Goal: Task Accomplishment & Management: Manage account settings

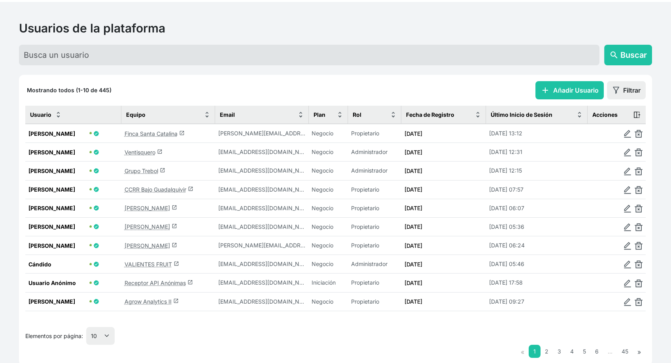
scroll to position [53, 0]
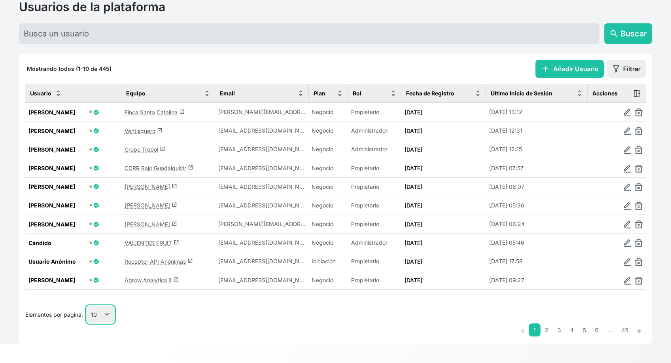
click at [99, 319] on select "10 25 50 100" at bounding box center [100, 314] width 28 height 18
select select "25"
click at [87, 323] on select "10 25 50 100" at bounding box center [100, 314] width 28 height 18
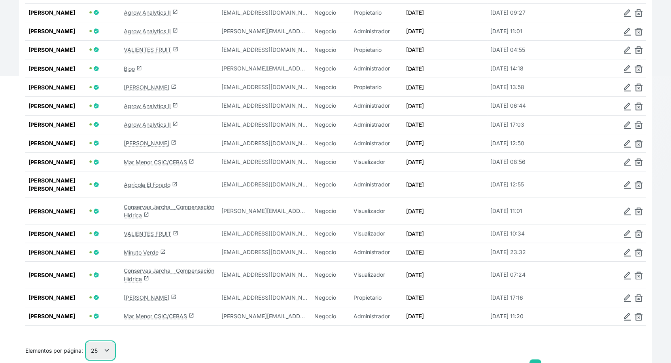
scroll to position [361, 0]
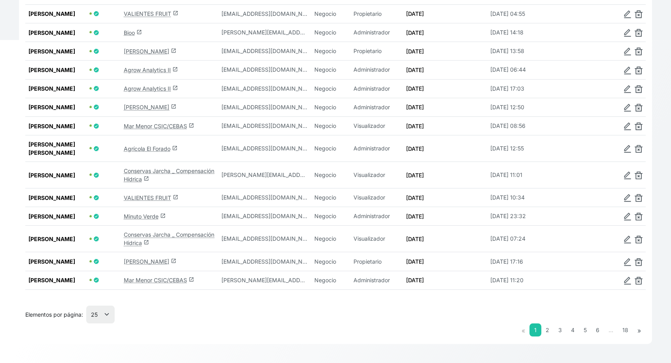
click at [140, 182] on link "Conservas Jarcha _ Compensación Hídrica launch" at bounding box center [169, 174] width 91 height 15
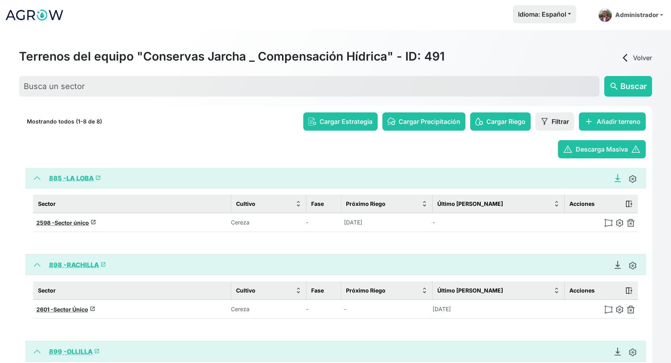
click at [618, 181] on icon "Descargar Recomendación de Riego en PDF" at bounding box center [618, 178] width 8 height 8
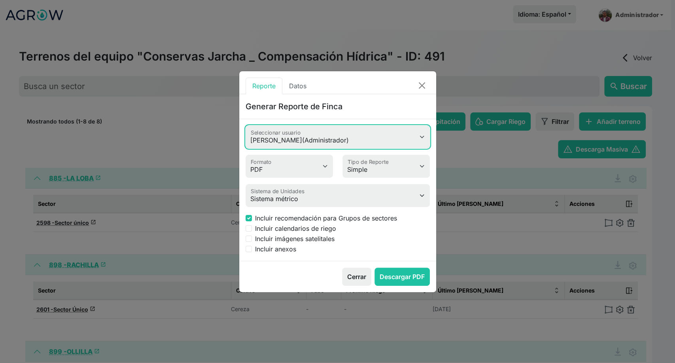
click at [322, 138] on select "Juan Morer (Administrador) Brenda Bote Juan Rodríguez (Visualizador) Celia Vinc…" at bounding box center [338, 136] width 184 height 23
click at [246, 125] on select "Juan Morer (Administrador) Brenda Bote Juan Rodríguez (Visualizador) Celia Vinc…" at bounding box center [338, 136] width 184 height 23
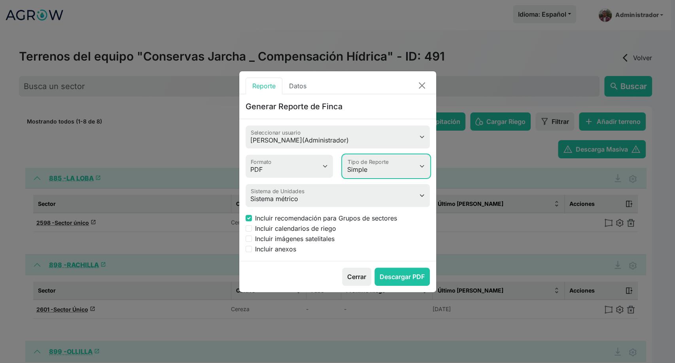
click at [386, 165] on select "Simple Avanzado" at bounding box center [386, 166] width 87 height 23
select select "advanced"
click at [343, 155] on select "Simple Avanzado" at bounding box center [386, 166] width 87 height 23
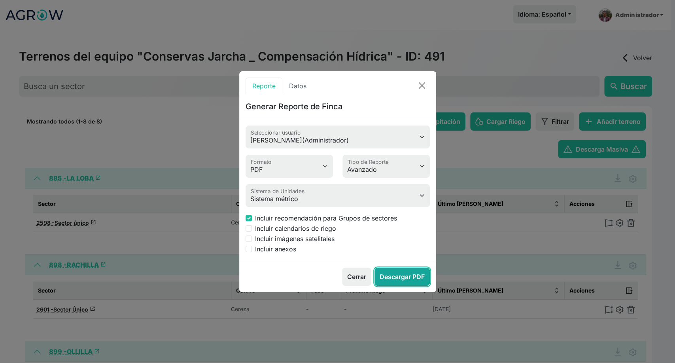
click at [389, 273] on button "Descargar PDF" at bounding box center [402, 276] width 55 height 18
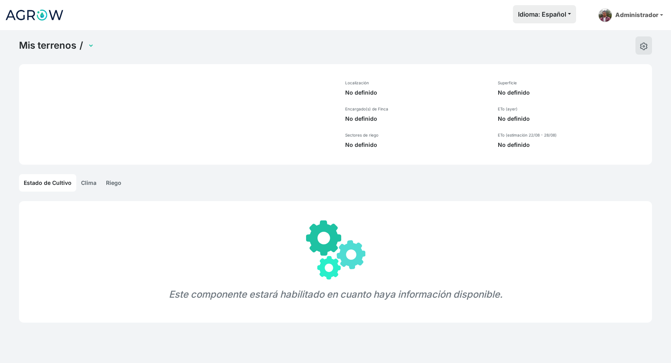
select select "885"
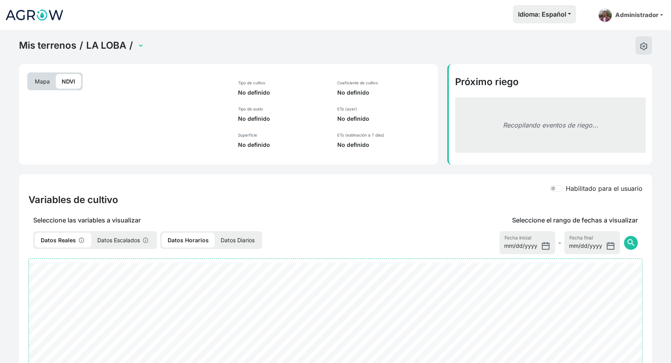
select select "2598"
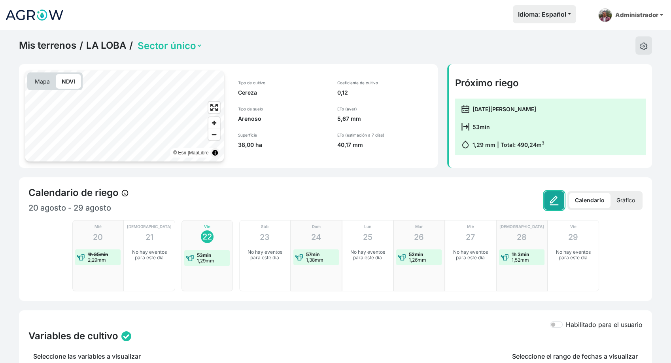
click at [555, 201] on img at bounding box center [555, 200] width 10 height 10
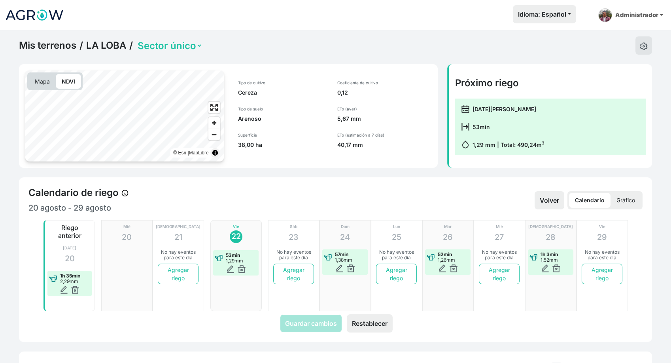
drag, startPoint x: 128, startPoint y: 255, endPoint x: 119, endPoint y: 263, distance: 11.8
click at [172, 269] on button "Agregar riego" at bounding box center [178, 274] width 40 height 21
type input "2025-08-21"
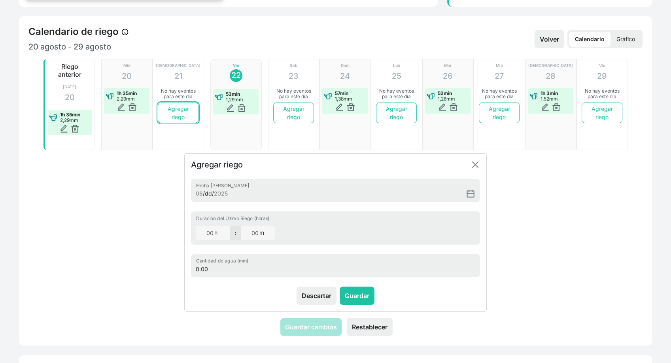
scroll to position [176, 0]
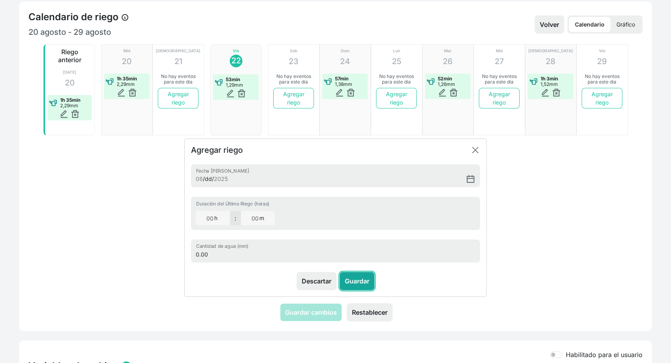
click at [355, 281] on button "Guardar" at bounding box center [357, 281] width 35 height 18
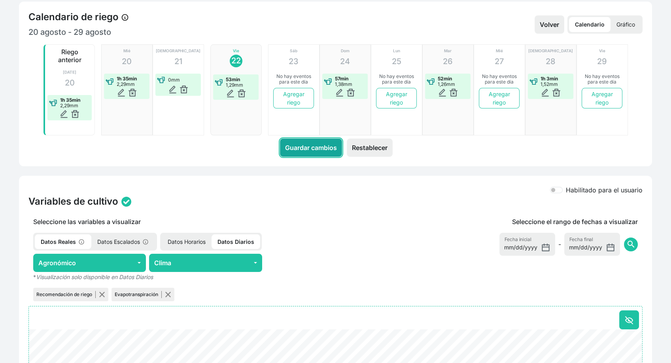
click at [304, 154] on button "Guardar cambios" at bounding box center [311, 147] width 62 height 18
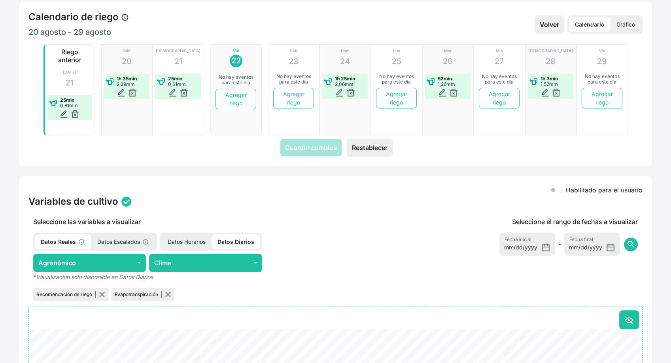
scroll to position [132, 0]
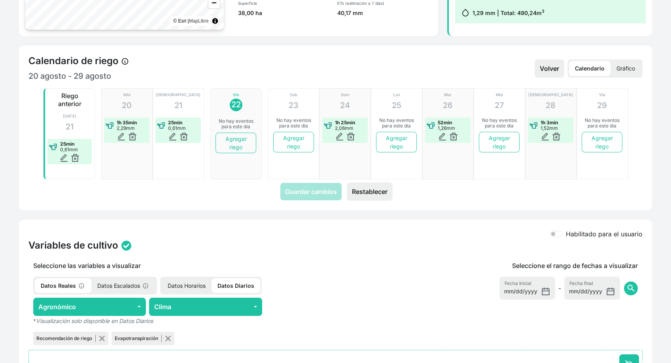
click at [617, 74] on p "Gráfico" at bounding box center [626, 68] width 30 height 15
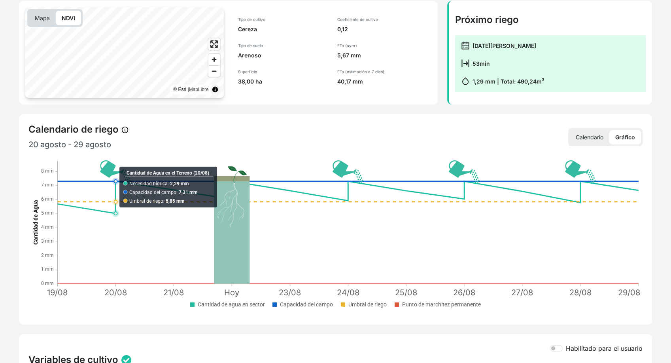
scroll to position [0, 0]
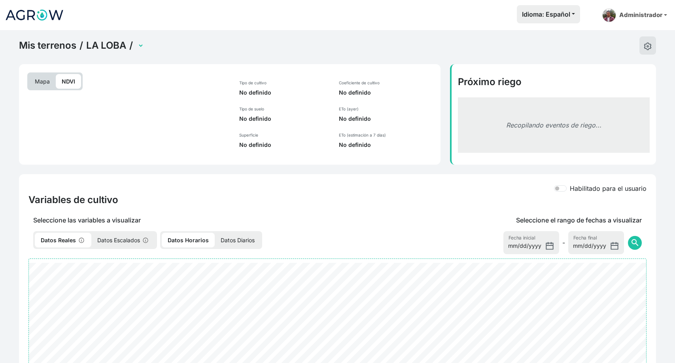
select select "2598"
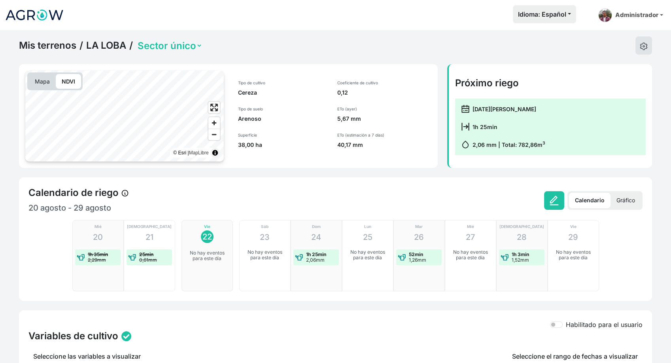
click at [622, 201] on p "Gráfico" at bounding box center [626, 200] width 30 height 15
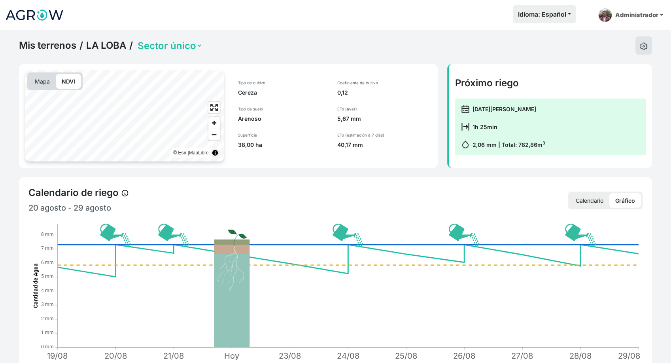
click at [571, 201] on p "Calendario" at bounding box center [590, 200] width 40 height 15
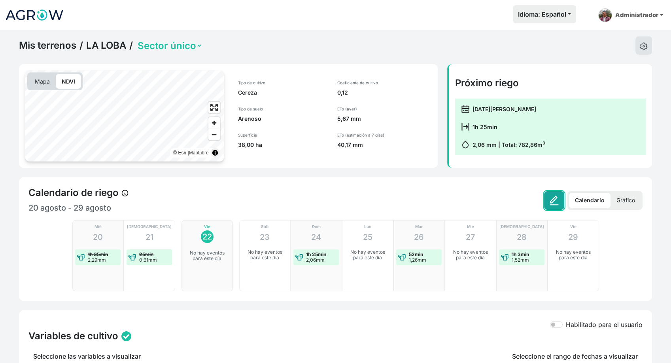
click at [552, 204] on img at bounding box center [555, 200] width 10 height 10
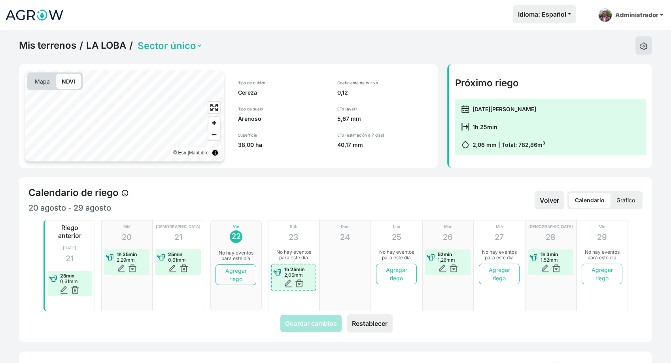
drag, startPoint x: 343, startPoint y: 256, endPoint x: 299, endPoint y: 254, distance: 43.6
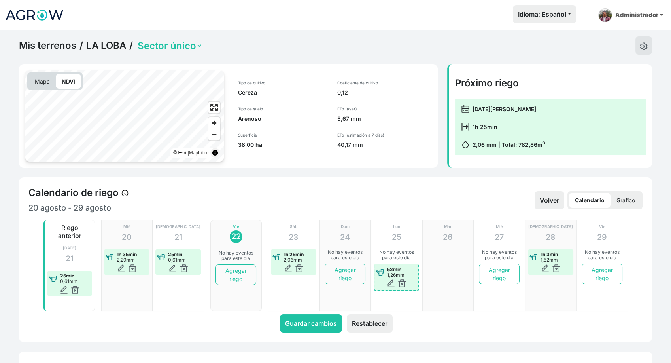
drag, startPoint x: 446, startPoint y: 252, endPoint x: 405, endPoint y: 256, distance: 41.0
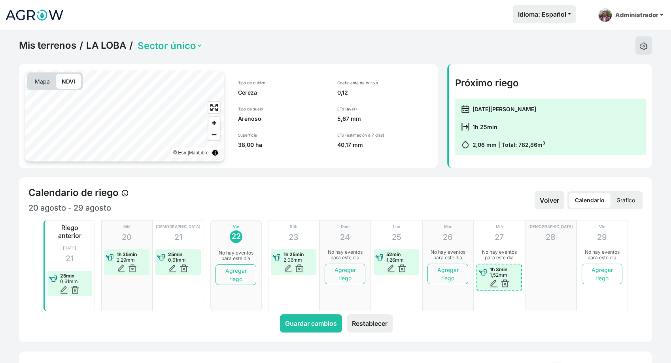
drag, startPoint x: 550, startPoint y: 254, endPoint x: 506, endPoint y: 254, distance: 43.5
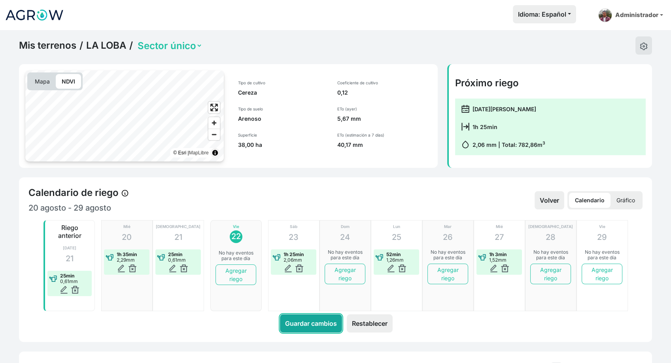
click at [333, 324] on button "Guardar cambios" at bounding box center [311, 323] width 62 height 18
click at [630, 203] on p "Gráfico" at bounding box center [626, 200] width 30 height 15
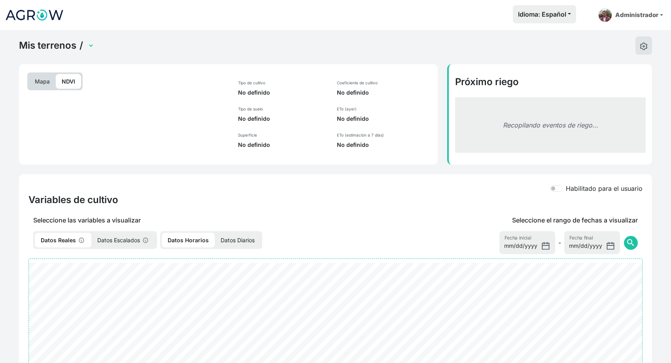
select select "2598"
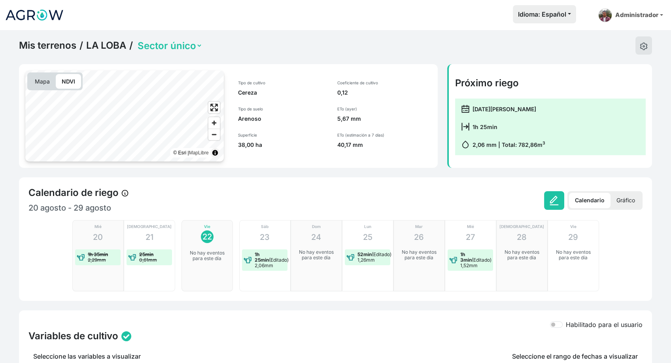
click at [627, 194] on p "Gráfico" at bounding box center [626, 200] width 30 height 15
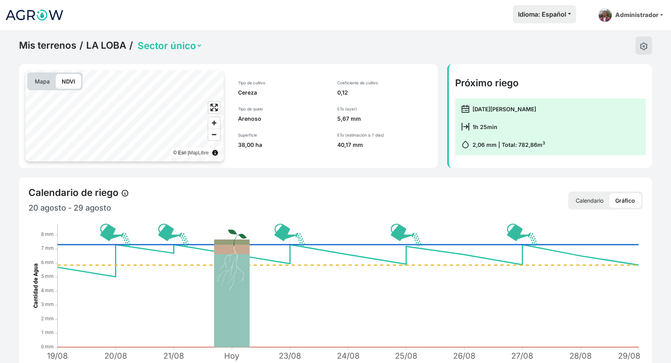
click at [595, 201] on p "Calendario" at bounding box center [590, 200] width 40 height 15
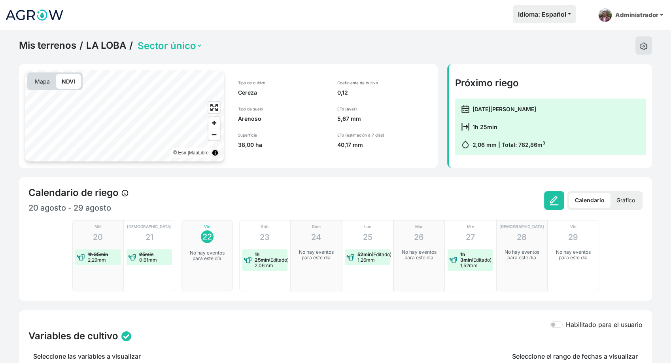
click at [617, 197] on p "Gráfico" at bounding box center [626, 200] width 30 height 15
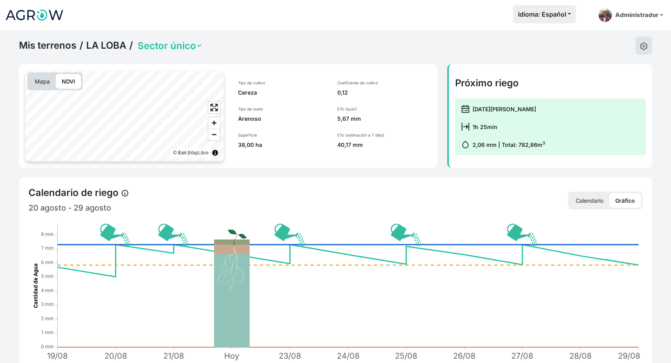
click at [599, 198] on p "Calendario" at bounding box center [590, 200] width 40 height 15
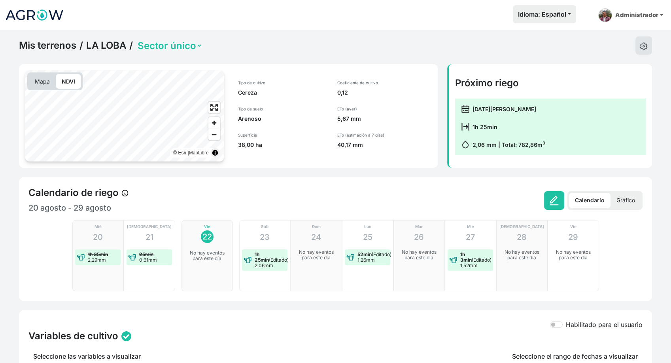
click at [628, 199] on p "Gráfico" at bounding box center [626, 200] width 30 height 15
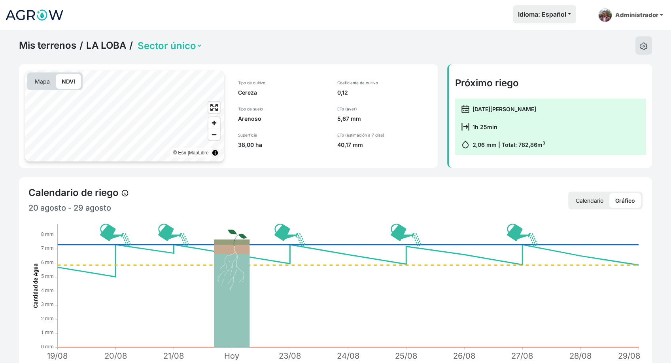
click at [595, 199] on p "Calendario" at bounding box center [590, 200] width 40 height 15
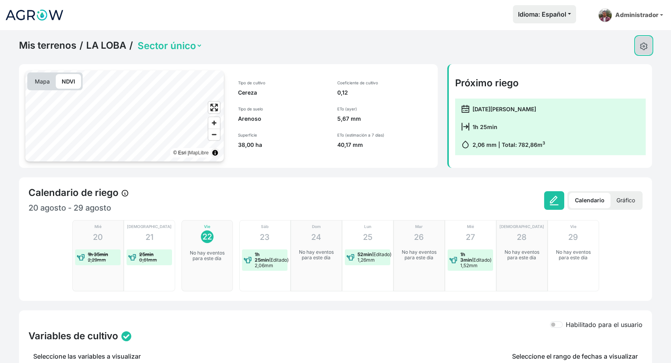
click at [642, 46] on img at bounding box center [644, 46] width 8 height 8
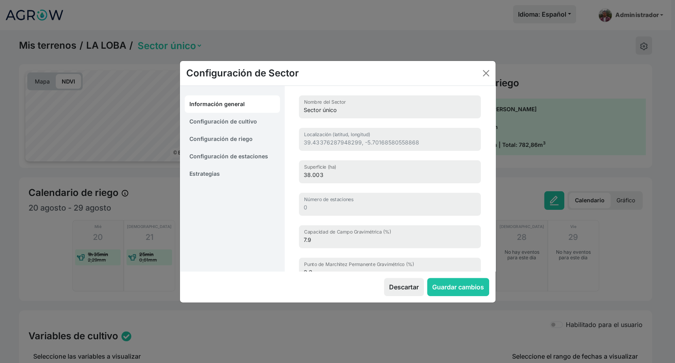
click at [233, 120] on link "Configuración de cultivo" at bounding box center [233, 121] width 96 height 17
select select "8965"
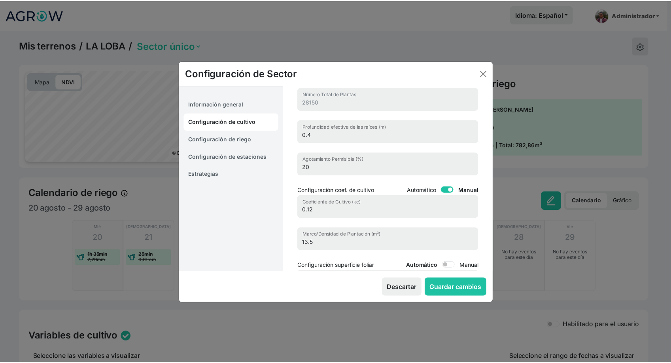
scroll to position [88, 0]
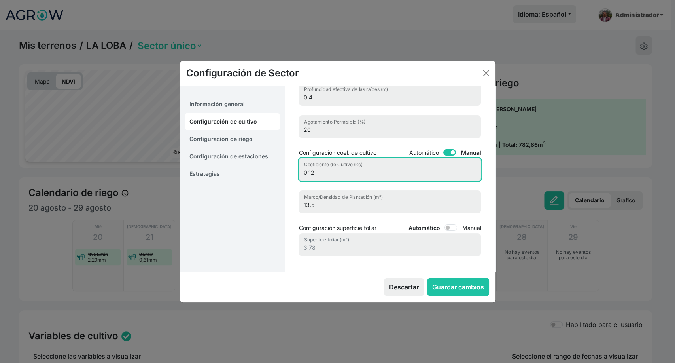
click at [317, 176] on input "0.12" at bounding box center [390, 169] width 182 height 23
type input "0.2"
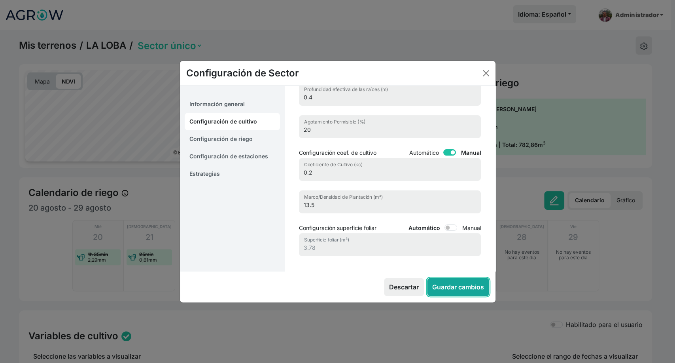
click at [446, 286] on button "Guardar cambios" at bounding box center [458, 287] width 62 height 18
select select "5"
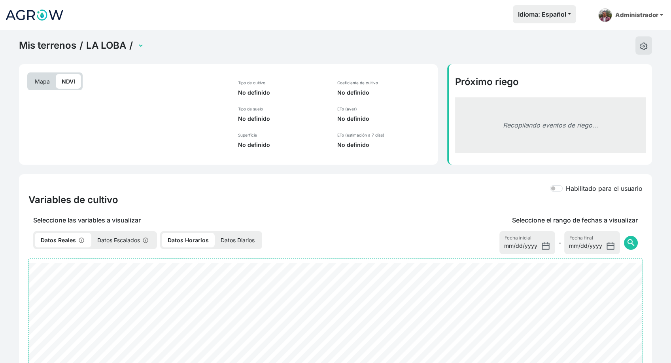
select select "2598"
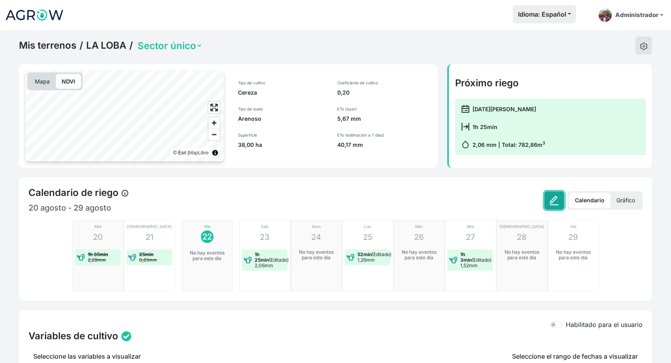
click at [554, 200] on img at bounding box center [555, 200] width 10 height 10
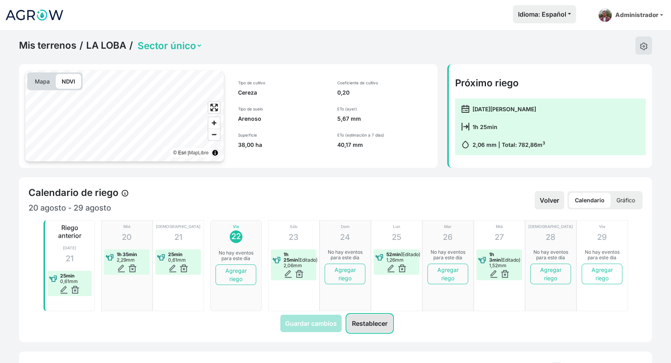
click at [362, 321] on button "Restablecer" at bounding box center [370, 323] width 46 height 18
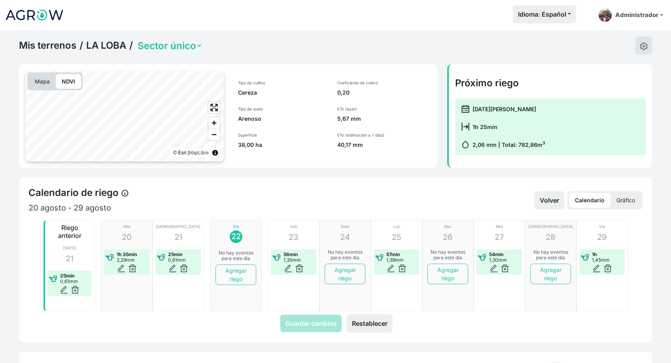
click at [631, 196] on p "Gráfico" at bounding box center [626, 200] width 30 height 15
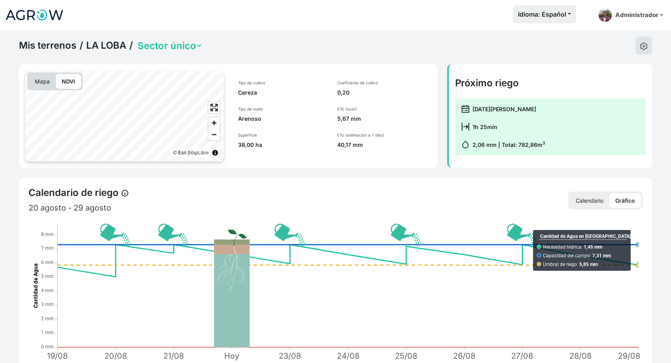
click at [596, 199] on p "Calendario" at bounding box center [590, 200] width 40 height 15
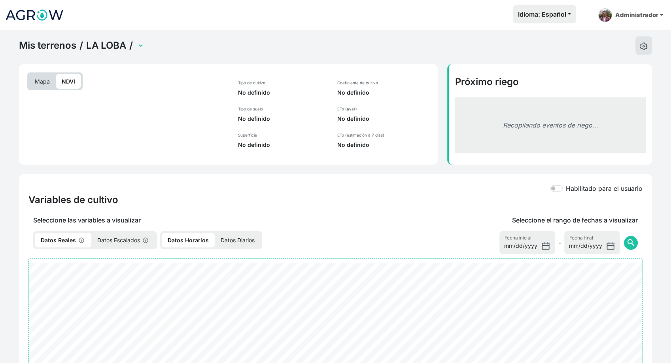
select select "2598"
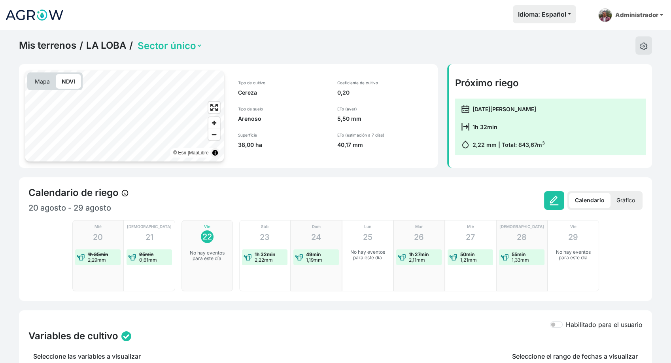
click at [639, 200] on p "Gráfico" at bounding box center [626, 200] width 30 height 15
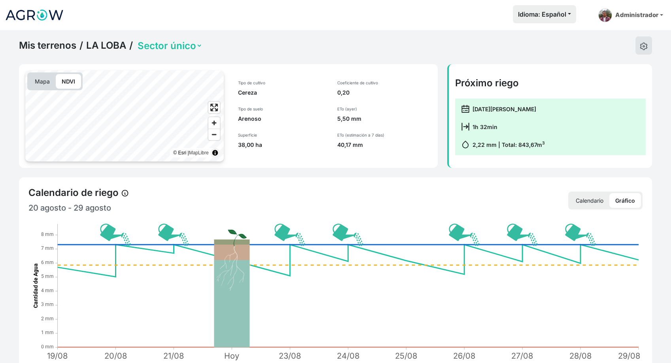
click at [600, 201] on p "Calendario" at bounding box center [590, 200] width 40 height 15
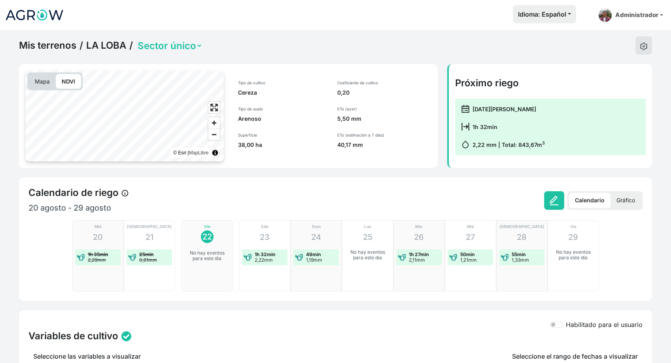
click at [617, 200] on p "Gráfico" at bounding box center [626, 200] width 30 height 15
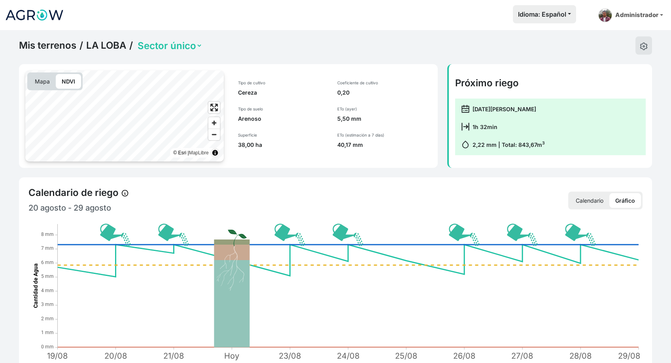
click at [596, 200] on p "Calendario" at bounding box center [590, 200] width 40 height 15
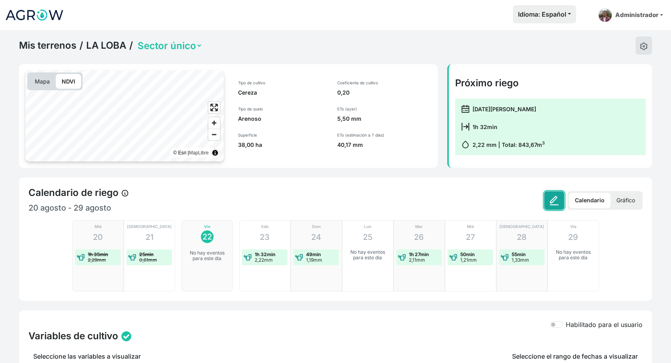
click at [546, 201] on button at bounding box center [554, 200] width 20 height 19
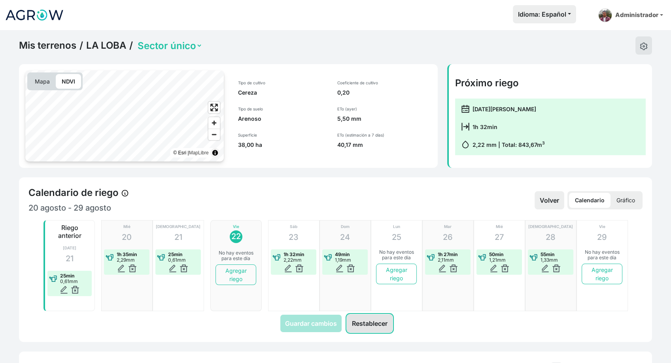
click at [357, 321] on button "Restablecer" at bounding box center [370, 323] width 46 height 18
click at [622, 193] on p "Gráfico" at bounding box center [626, 200] width 30 height 15
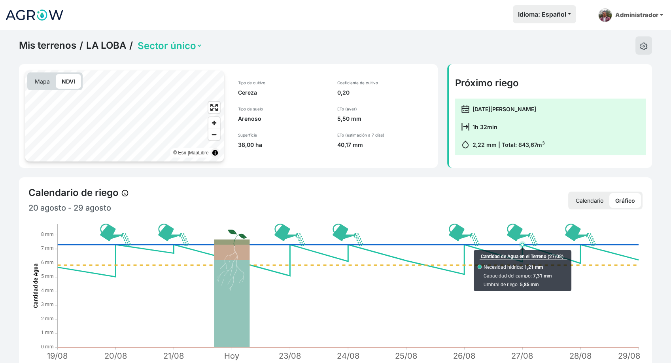
click at [597, 202] on p "Calendario" at bounding box center [590, 200] width 40 height 15
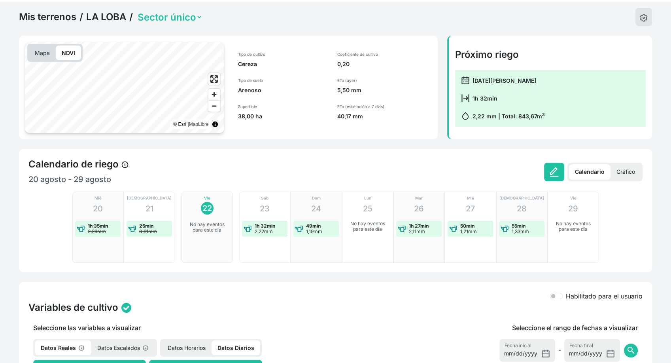
scroll to position [44, 0]
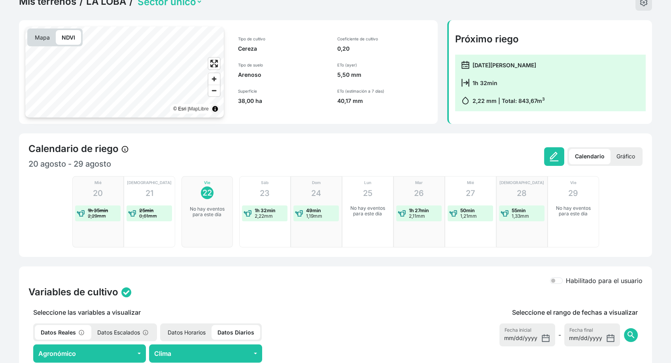
click at [630, 160] on p "Gráfico" at bounding box center [626, 156] width 30 height 15
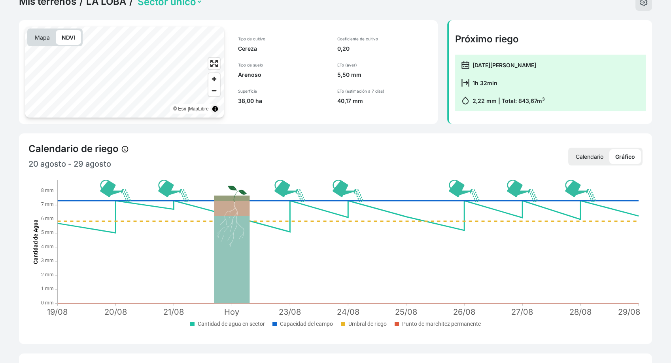
click at [599, 157] on p "Calendario" at bounding box center [590, 156] width 40 height 15
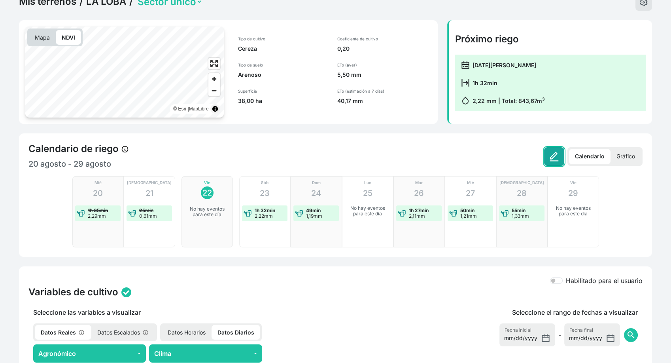
click at [553, 153] on img at bounding box center [555, 157] width 10 height 10
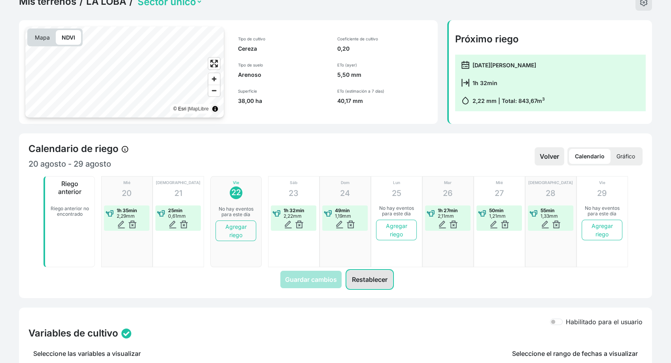
click at [368, 279] on button "Restablecer" at bounding box center [370, 279] width 46 height 18
click at [622, 156] on p "Gráfico" at bounding box center [626, 156] width 30 height 15
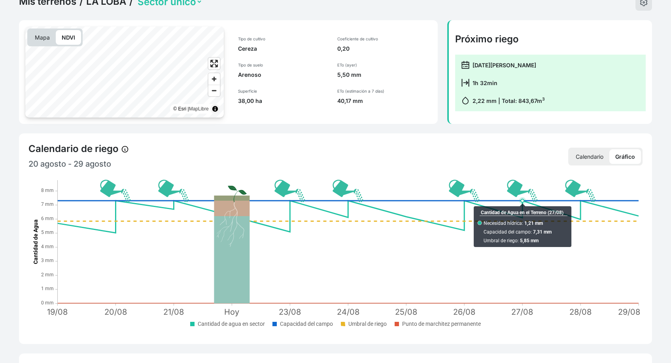
click at [589, 156] on p "Calendario" at bounding box center [590, 156] width 40 height 15
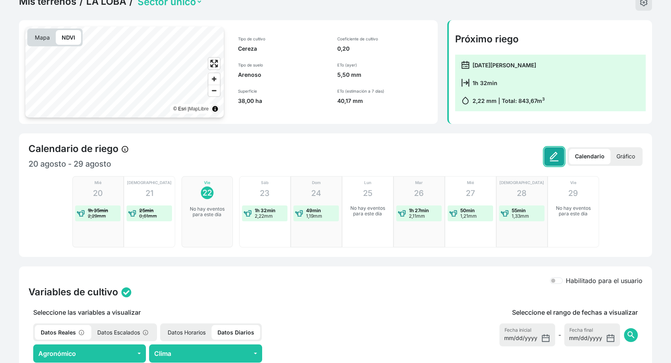
click at [554, 159] on img at bounding box center [555, 157] width 10 height 10
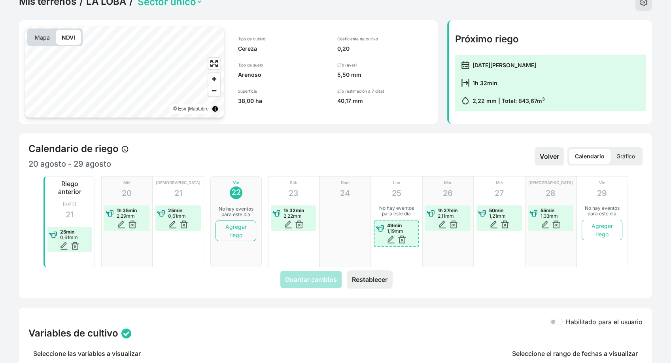
drag, startPoint x: 342, startPoint y: 210, endPoint x: 390, endPoint y: 212, distance: 48.4
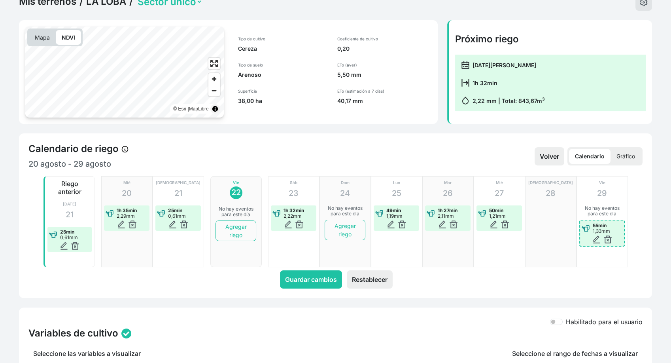
drag, startPoint x: 545, startPoint y: 211, endPoint x: 589, endPoint y: 214, distance: 44.0
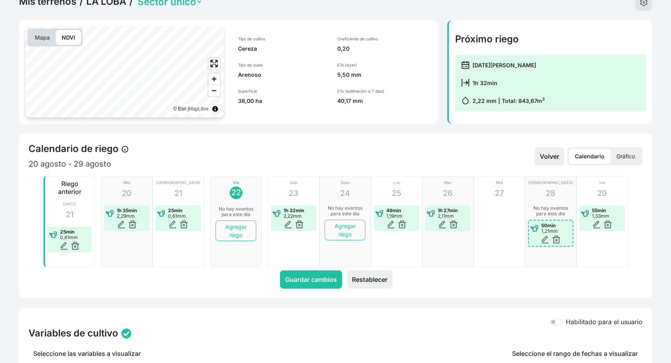
drag, startPoint x: 500, startPoint y: 213, endPoint x: 537, endPoint y: 214, distance: 37.2
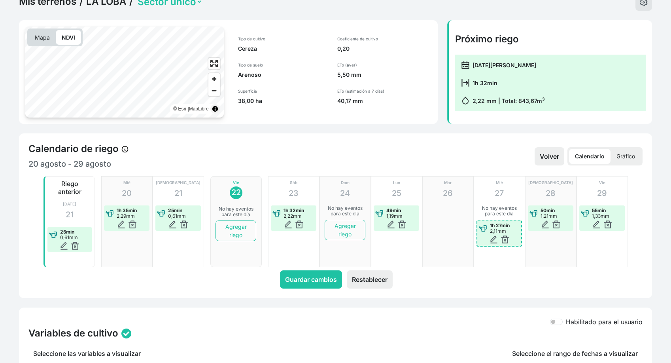
drag, startPoint x: 451, startPoint y: 212, endPoint x: 497, endPoint y: 212, distance: 45.5
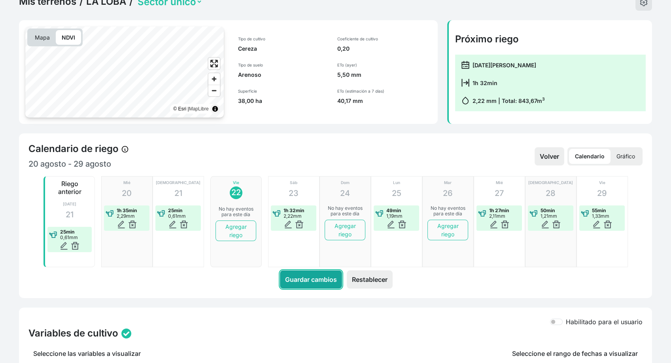
click at [320, 279] on button "Guardar cambios" at bounding box center [311, 279] width 62 height 18
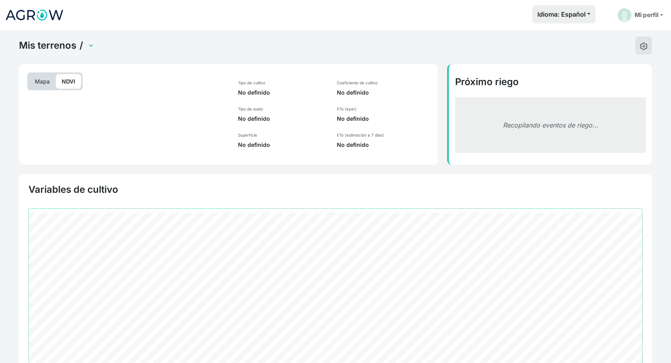
scroll to position [44, 0]
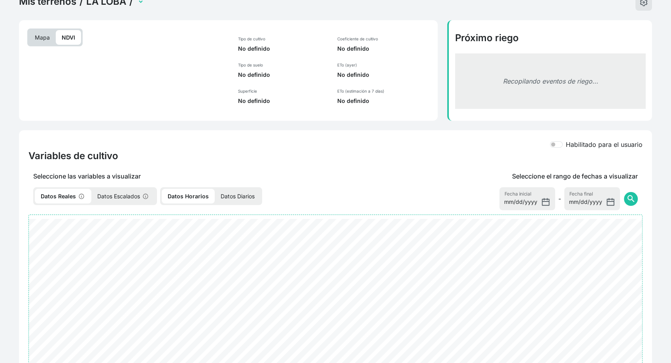
select select "2598"
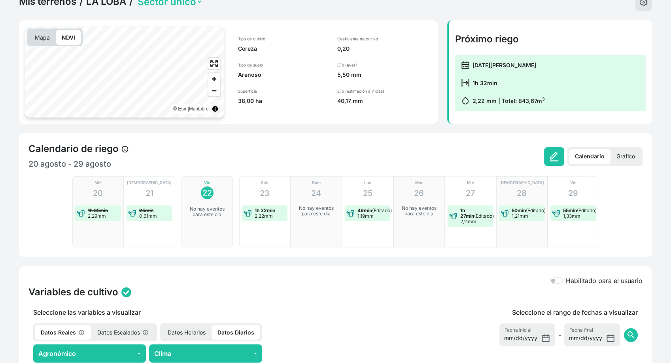
click at [618, 158] on p "Gráfico" at bounding box center [626, 156] width 30 height 15
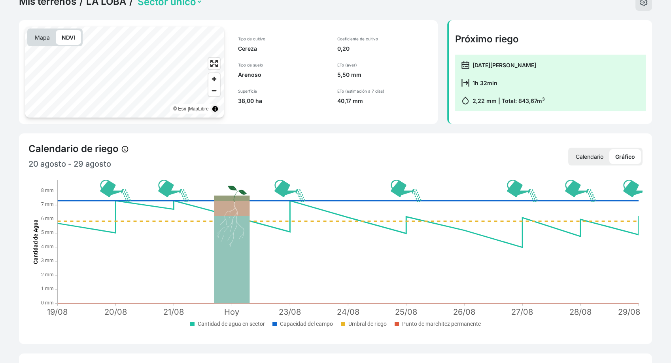
click at [591, 150] on p "Calendario" at bounding box center [590, 156] width 40 height 15
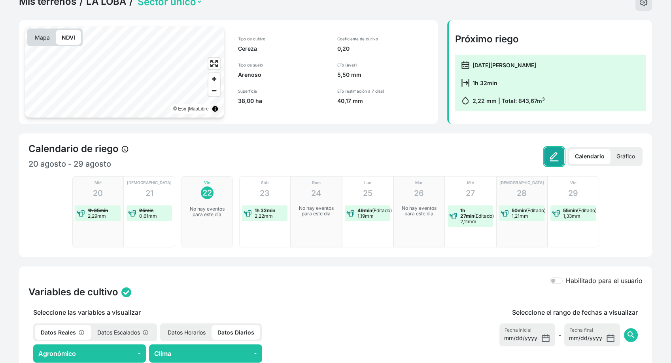
click at [555, 157] on img at bounding box center [555, 157] width 10 height 10
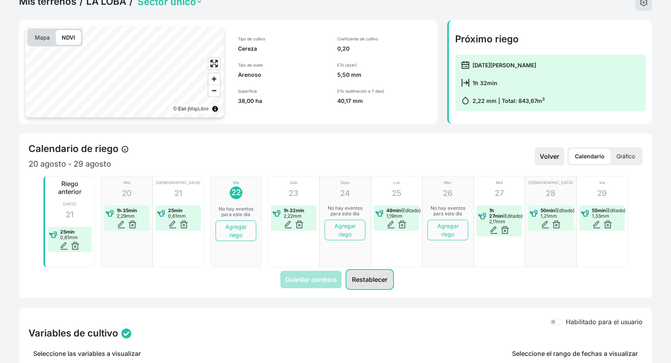
click at [353, 282] on button "Restablecer" at bounding box center [370, 279] width 46 height 18
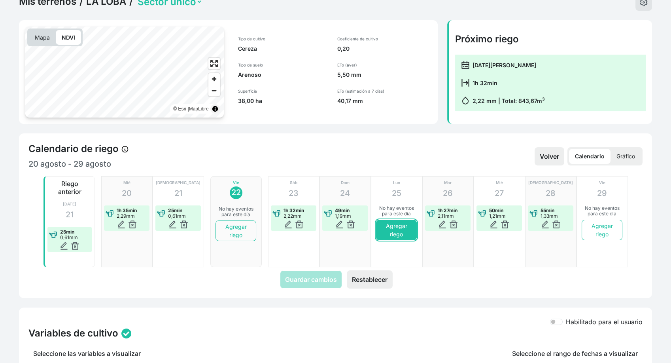
click at [407, 234] on button "Agregar riego" at bounding box center [396, 230] width 40 height 21
type input "2025-08-25"
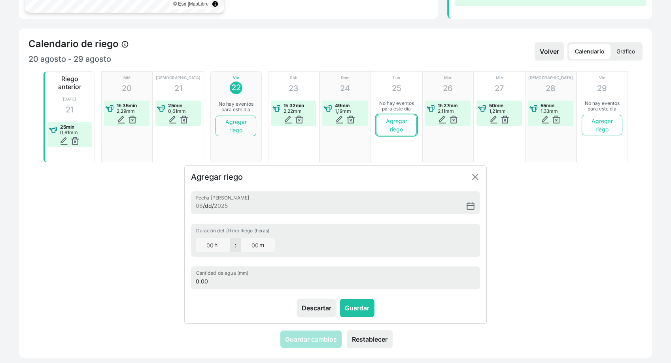
scroll to position [176, 0]
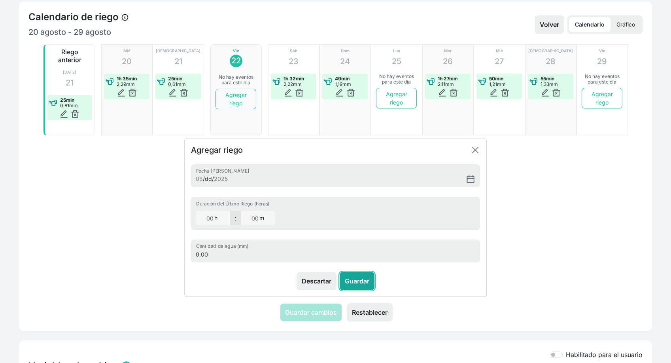
click at [362, 279] on button "Guardar" at bounding box center [357, 281] width 35 height 18
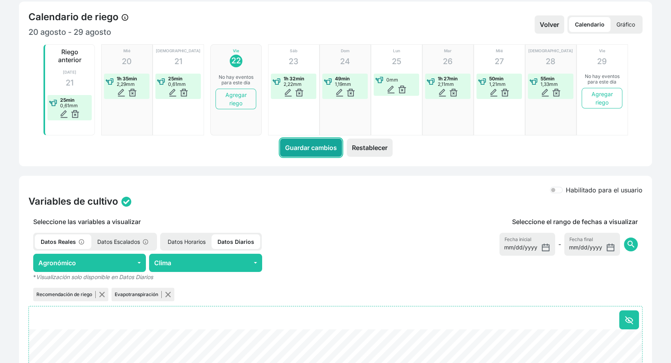
click at [305, 153] on button "Guardar cambios" at bounding box center [311, 147] width 62 height 18
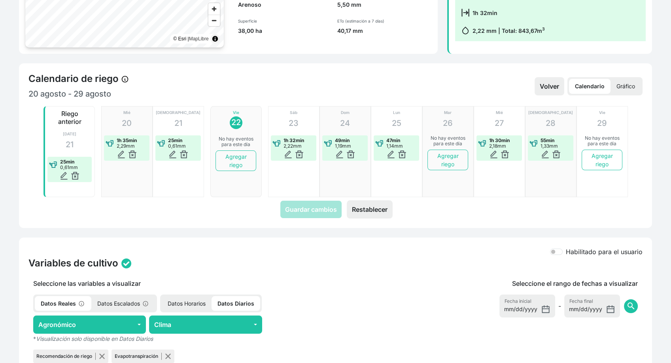
scroll to position [44, 0]
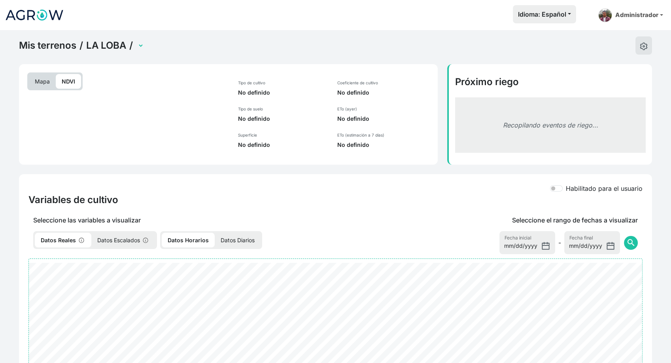
select select "2598"
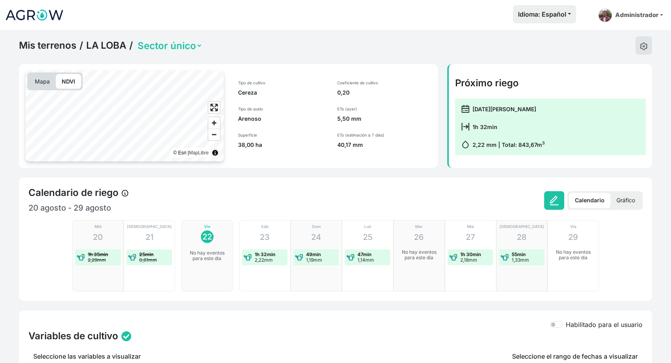
click at [627, 203] on p "Gráfico" at bounding box center [626, 200] width 30 height 15
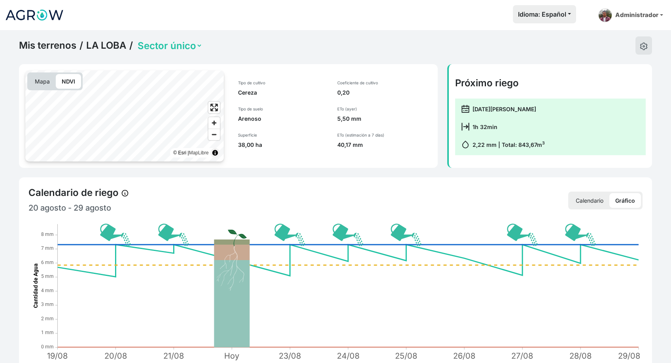
click at [581, 201] on p "Calendario" at bounding box center [590, 200] width 40 height 15
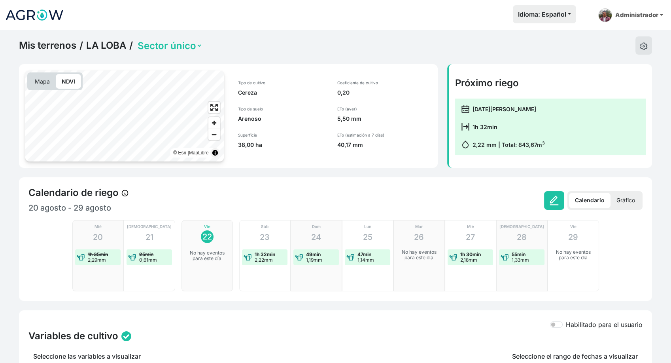
click at [427, 255] on p "No hay eventos para este día" at bounding box center [419, 254] width 40 height 11
click at [555, 198] on img at bounding box center [555, 200] width 10 height 10
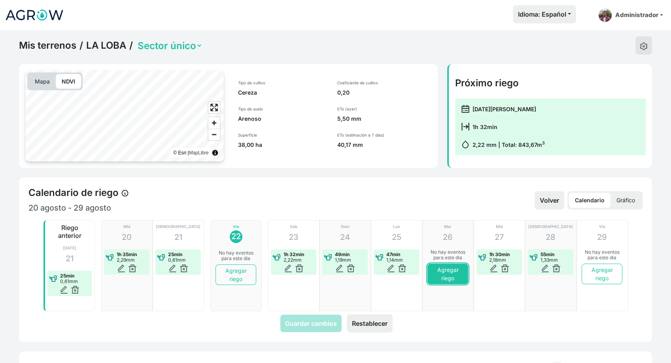
click at [443, 271] on button "Agregar riego" at bounding box center [448, 274] width 40 height 21
type input "2025-08-26"
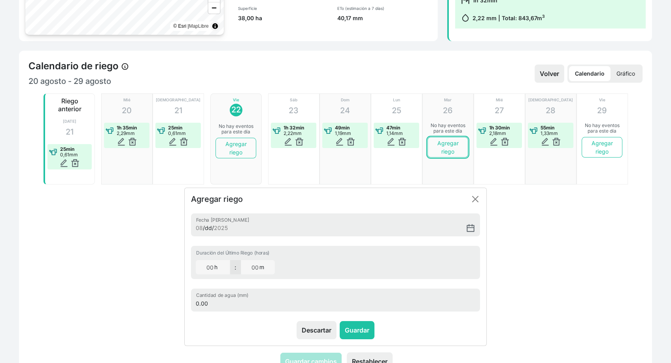
scroll to position [132, 0]
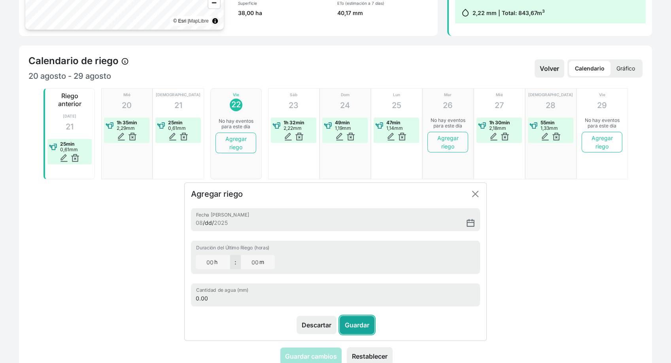
click at [354, 324] on button "Guardar" at bounding box center [357, 325] width 35 height 18
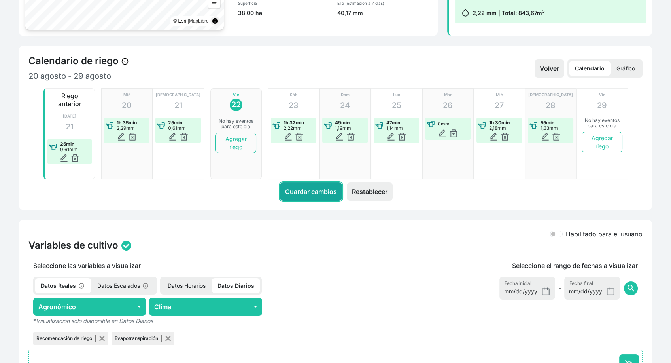
click at [317, 194] on button "Guardar cambios" at bounding box center [311, 191] width 62 height 18
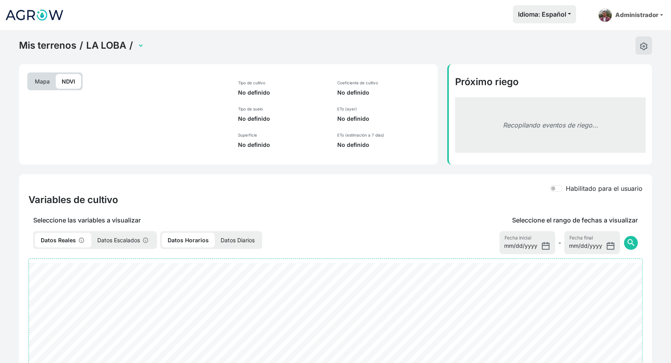
select select "2598"
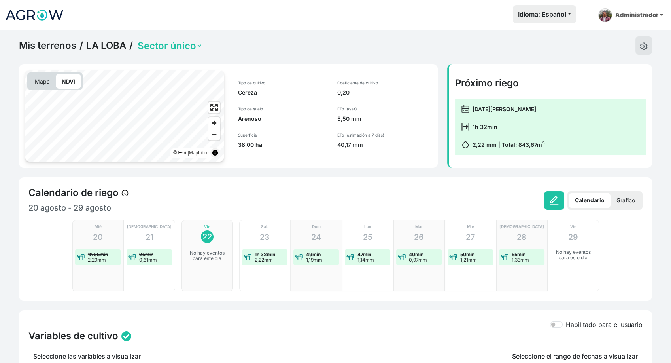
click at [630, 201] on p "Gráfico" at bounding box center [626, 200] width 30 height 15
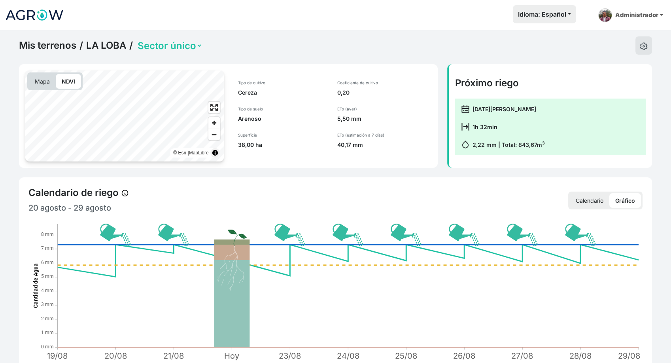
click at [597, 197] on p "Calendario" at bounding box center [590, 200] width 40 height 15
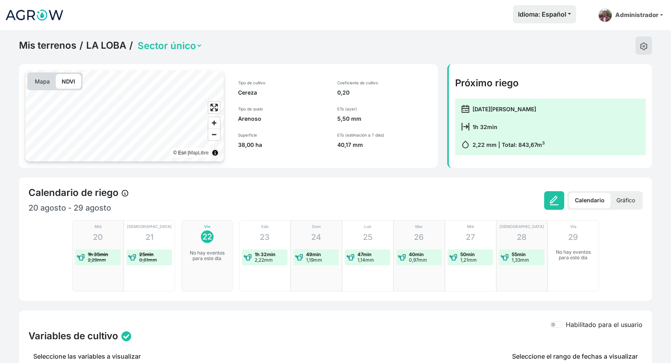
click at [629, 196] on p "Gráfico" at bounding box center [626, 200] width 30 height 15
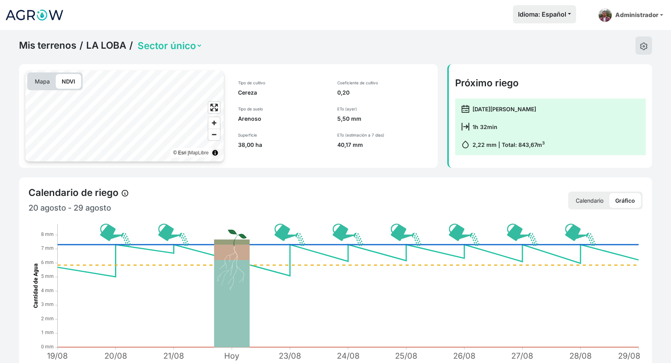
click at [602, 199] on p "Calendario" at bounding box center [590, 200] width 40 height 15
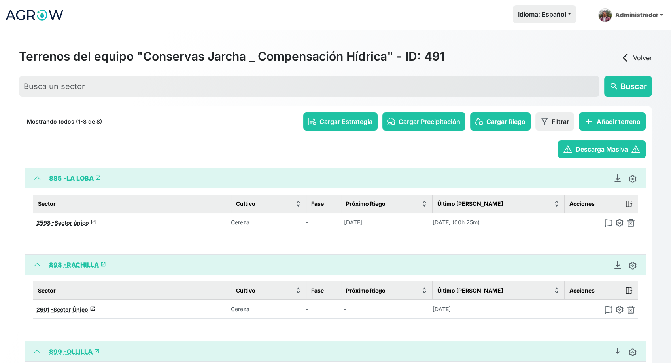
select select "534"
click at [620, 181] on icon "Descargar Recomendación de Riego en PDF" at bounding box center [618, 178] width 8 height 8
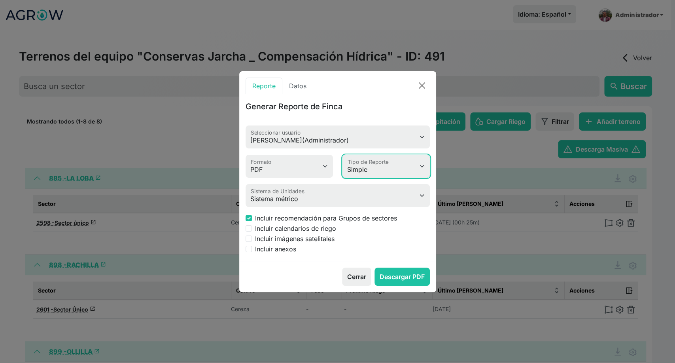
drag, startPoint x: 372, startPoint y: 173, endPoint x: 372, endPoint y: 176, distance: 4.0
click at [372, 173] on select "Simple Avanzado" at bounding box center [386, 166] width 87 height 23
select select "advanced"
click at [343, 155] on select "Simple Avanzado" at bounding box center [386, 166] width 87 height 23
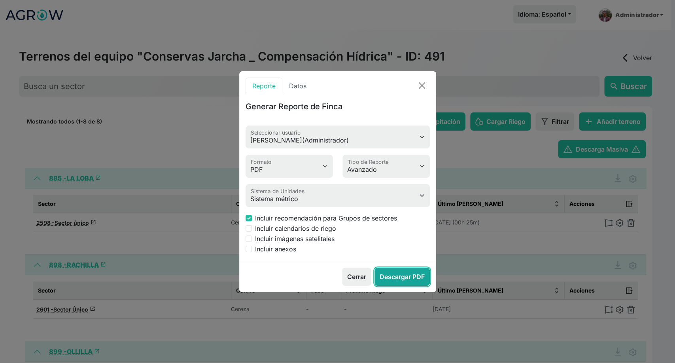
click at [396, 275] on button "Descargar PDF" at bounding box center [402, 276] width 55 height 18
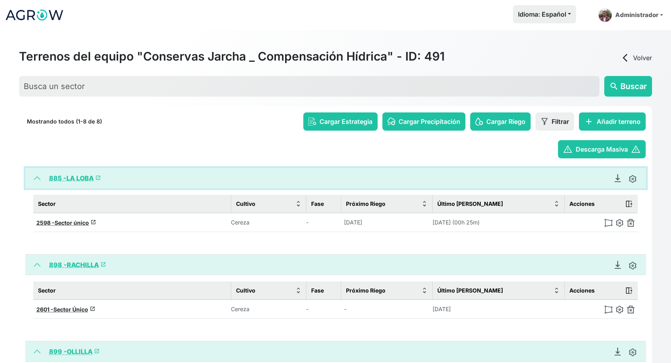
click at [37, 180] on button "885 - LA LOBA launch" at bounding box center [335, 178] width 621 height 21
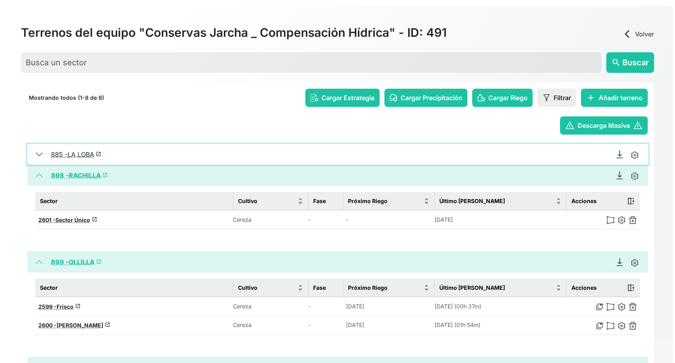
scroll to position [44, 0]
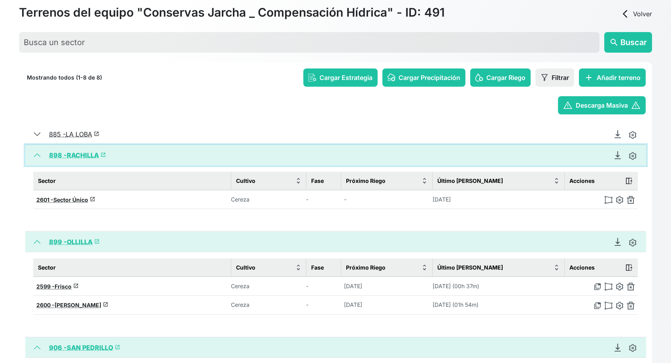
click at [39, 156] on button "898 - RACHILLA launch" at bounding box center [335, 155] width 621 height 21
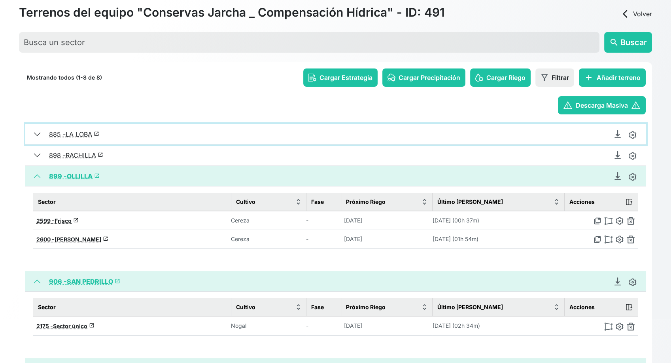
click at [38, 136] on button "885 - LA LOBA launch" at bounding box center [335, 134] width 621 height 21
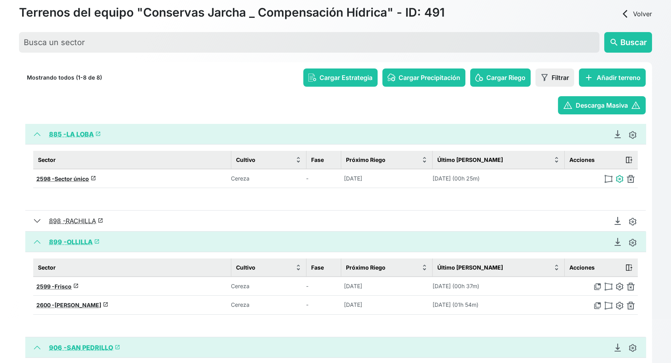
click at [622, 179] on img at bounding box center [620, 179] width 8 height 8
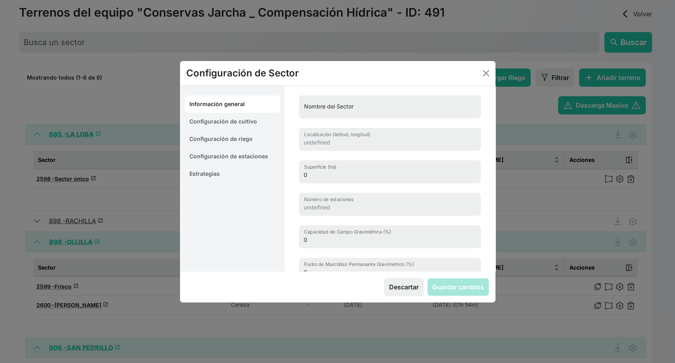
type input "Sector único"
type input "39.43376287948299, -5.70168580558868"
type input "38.003"
type input "0"
type input "7.9"
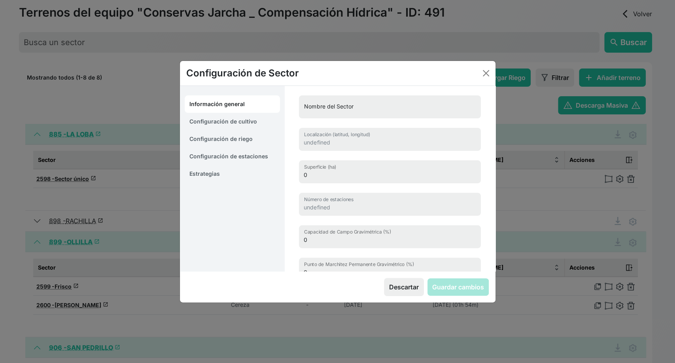
type input "3.3"
type input "1745"
select select "5"
click at [231, 123] on link "Configuración de cultivo" at bounding box center [233, 121] width 96 height 17
select select "8965"
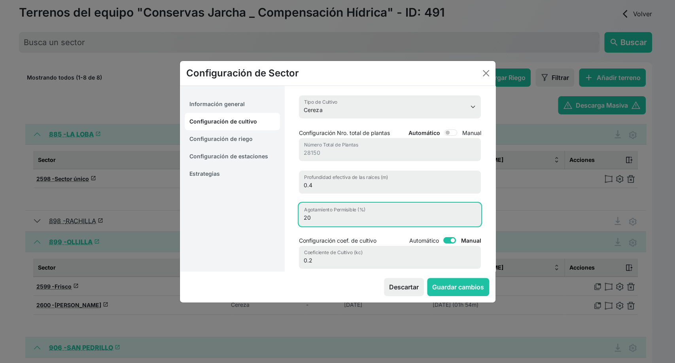
click at [320, 221] on input "20" at bounding box center [390, 214] width 182 height 23
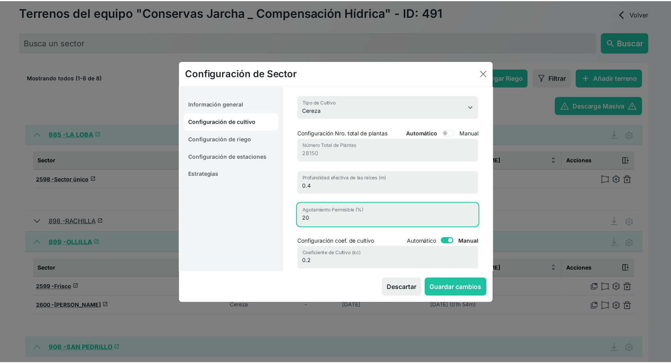
scroll to position [88, 0]
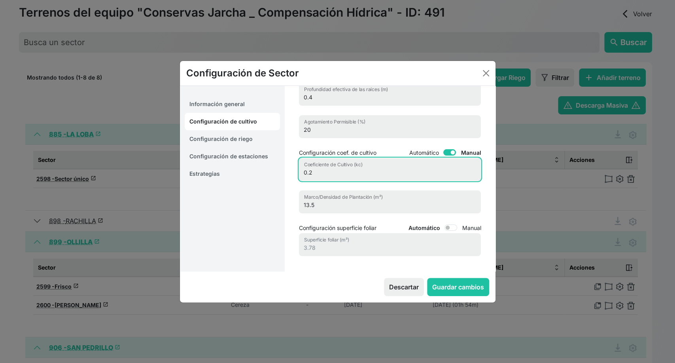
click at [315, 175] on input "0.2" at bounding box center [390, 169] width 182 height 23
type input "0.12"
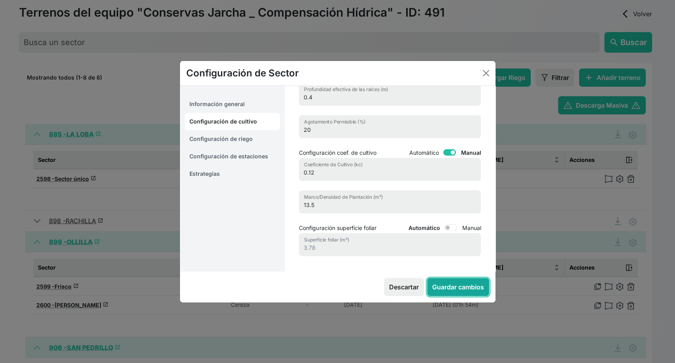
click at [476, 286] on button "Guardar cambios" at bounding box center [458, 287] width 62 height 18
select select "5"
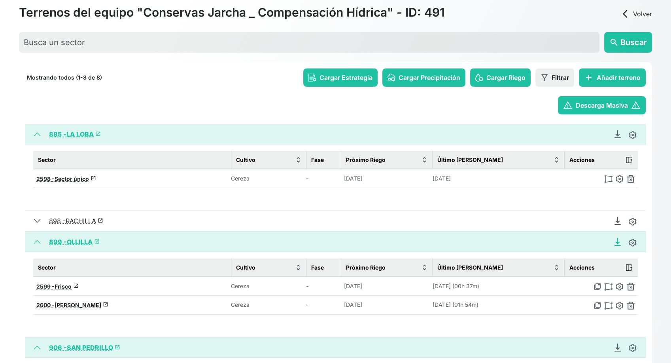
click at [617, 244] on icon "Descargar Recomendación de Riego en PDF" at bounding box center [618, 242] width 8 height 8
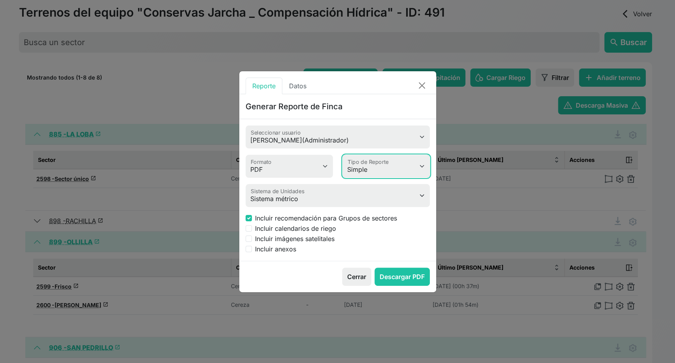
click at [376, 167] on select "Simple Avanzado" at bounding box center [386, 166] width 87 height 23
select select "advanced"
click at [343, 155] on select "Simple Avanzado" at bounding box center [386, 166] width 87 height 23
click at [388, 273] on button "Descargar PDF" at bounding box center [402, 276] width 55 height 18
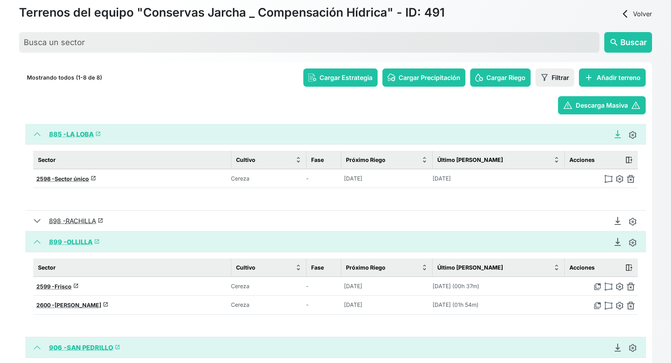
click at [618, 135] on icon "Descargar Recomendación de Riego en PDF" at bounding box center [617, 134] width 3 height 6
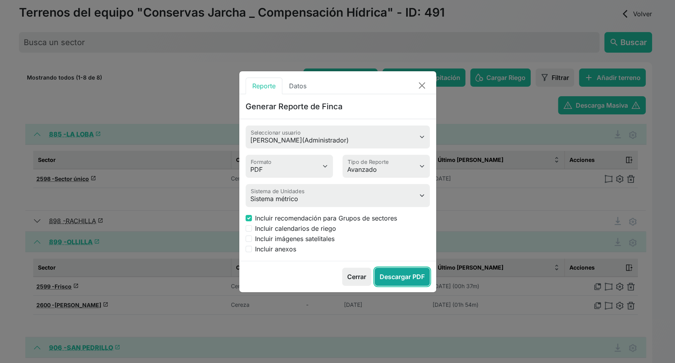
click at [387, 275] on button "Descargar PDF" at bounding box center [402, 276] width 55 height 18
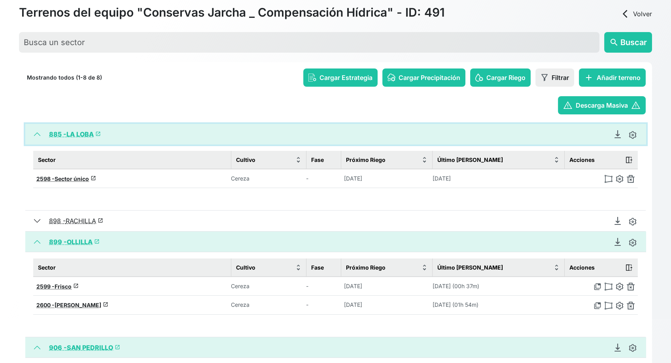
click at [38, 135] on button "885 - LA LOBA launch" at bounding box center [335, 134] width 621 height 21
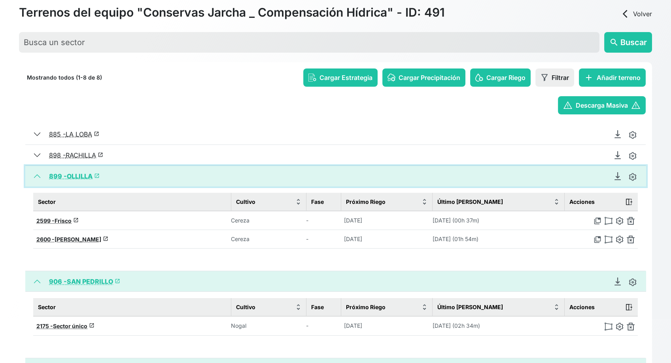
click at [35, 175] on button "899 - OLLILLA launch" at bounding box center [335, 176] width 621 height 21
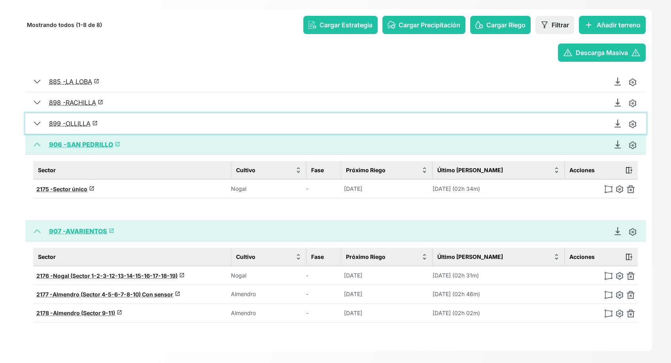
scroll to position [101, 0]
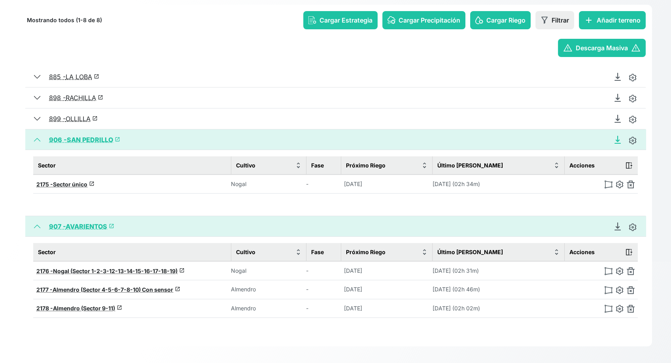
click at [617, 138] on icon "Descargar Recomendación de Riego en PDF" at bounding box center [618, 140] width 8 height 8
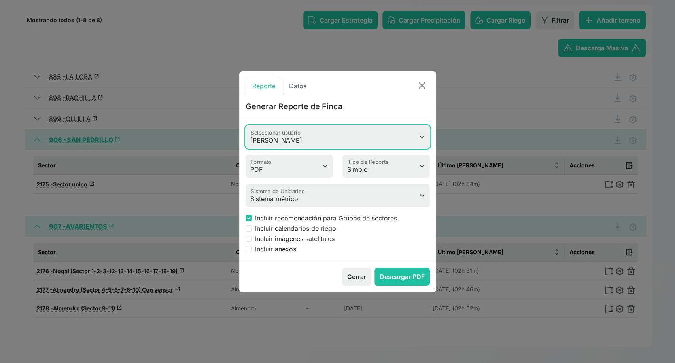
drag, startPoint x: 349, startPoint y: 134, endPoint x: 345, endPoint y: 140, distance: 7.1
click at [349, 134] on select "Juan Morer Brenda Bote Juan Rodríguez Celia Vincent Santiago Meneses David Baqu…" at bounding box center [338, 136] width 184 height 23
select select "586"
click at [246, 125] on select "Juan Morer Brenda Bote Juan Rodríguez Celia Vincent Santiago Meneses David Baqu…" at bounding box center [338, 136] width 184 height 23
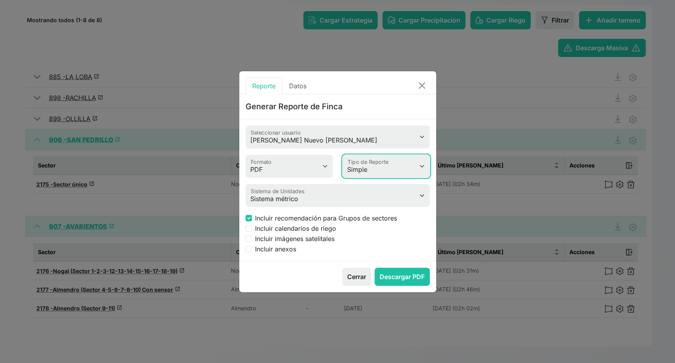
click at [372, 169] on select "Simple Avanzado" at bounding box center [386, 166] width 87 height 23
select select "advanced"
click at [343, 155] on select "Simple Avanzado" at bounding box center [386, 166] width 87 height 23
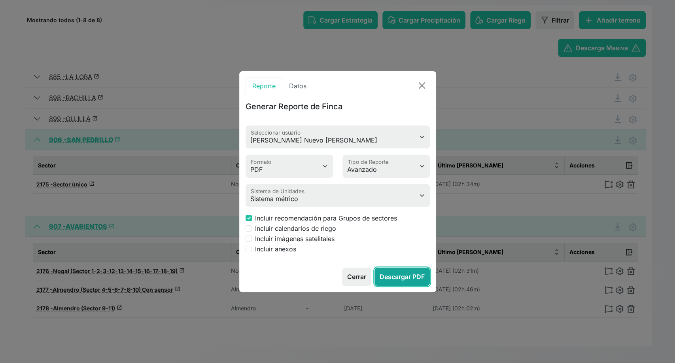
click at [407, 281] on button "Descargar PDF" at bounding box center [402, 276] width 55 height 18
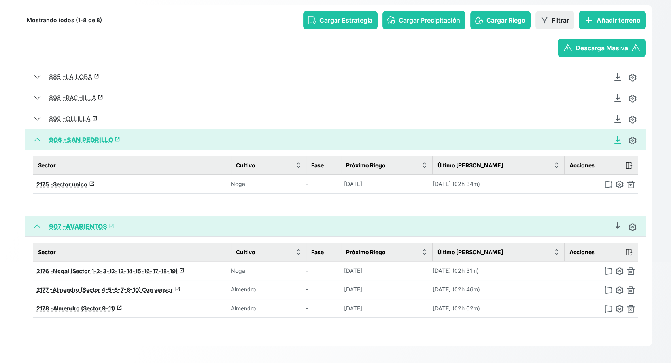
click at [616, 138] on icon "Descargar Recomendación de Riego en PDF" at bounding box center [618, 140] width 8 height 8
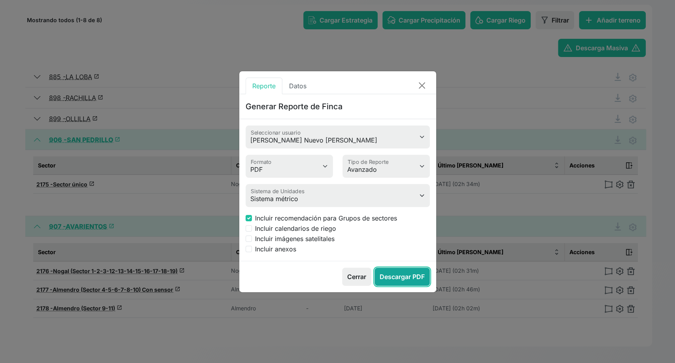
click at [402, 273] on button "Descargar PDF" at bounding box center [402, 276] width 55 height 18
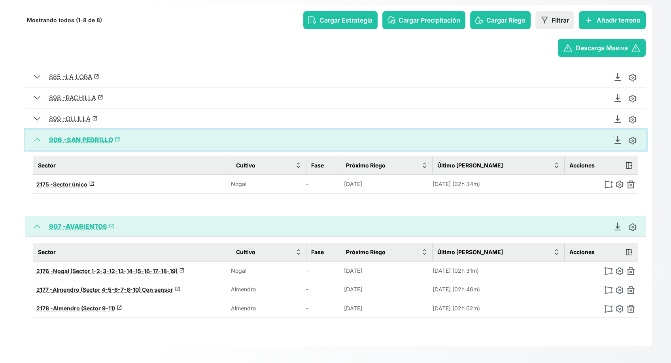
click at [34, 140] on button "906 - SAN PEDRILLO launch" at bounding box center [335, 139] width 621 height 21
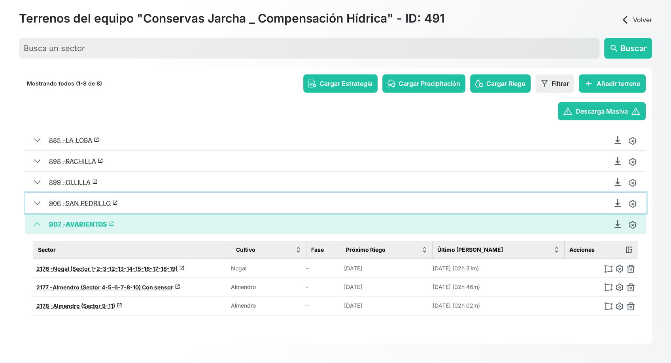
scroll to position [36, 0]
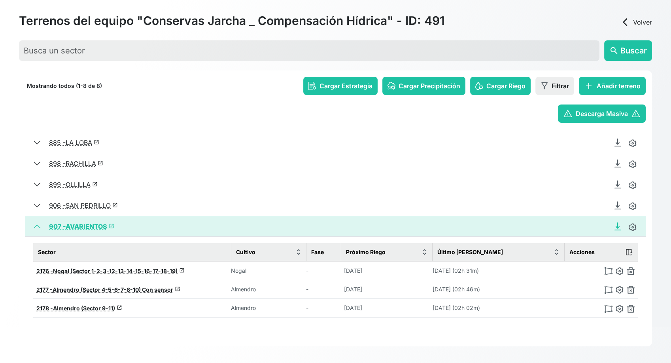
click at [614, 227] on icon "Descargar Recomendación de Riego en PDF" at bounding box center [618, 226] width 8 height 8
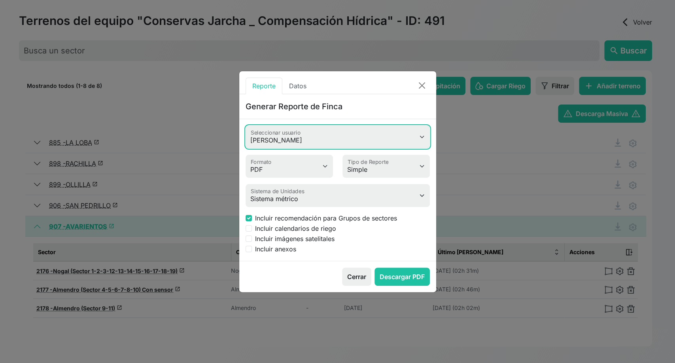
click at [353, 139] on select "Juan Morer Brenda Bote Juan Rodríguez Celia Vincent Santiago Meneses David Baqu…" at bounding box center [338, 136] width 184 height 23
select select "586"
click at [246, 125] on select "Juan Morer Brenda Bote Juan Rodríguez Celia Vincent Santiago Meneses David Baqu…" at bounding box center [338, 136] width 184 height 23
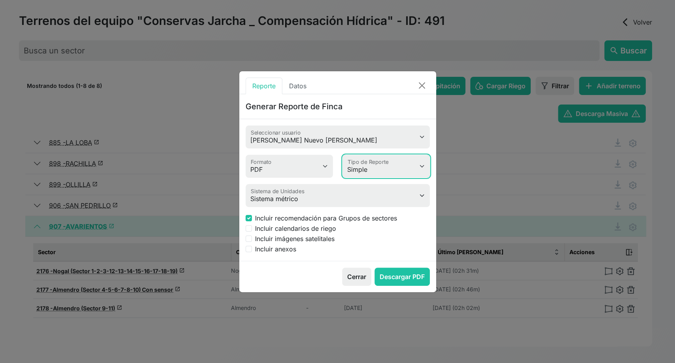
click at [389, 171] on select "Simple Avanzado" at bounding box center [386, 166] width 87 height 23
select select "advanced"
click at [343, 155] on select "Simple Avanzado" at bounding box center [386, 166] width 87 height 23
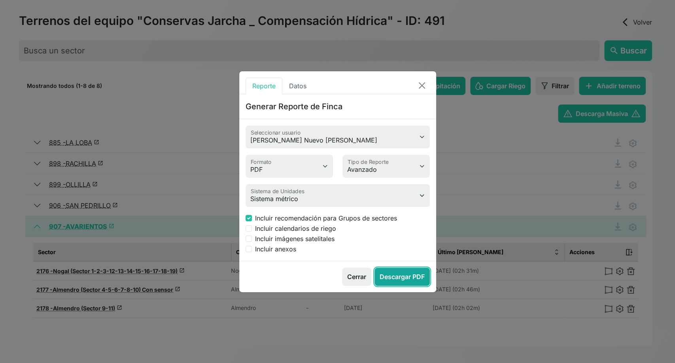
click at [400, 274] on button "Descargar PDF" at bounding box center [402, 276] width 55 height 18
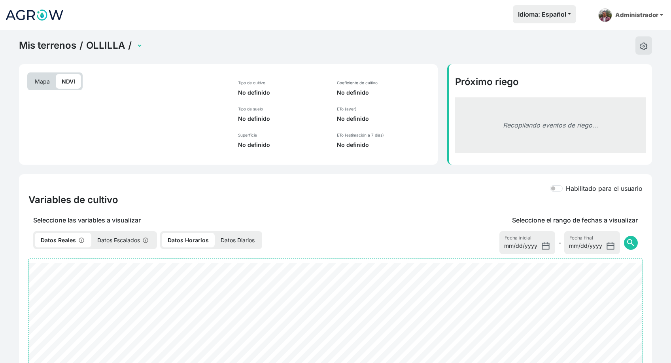
select select "2600"
select select "2598"
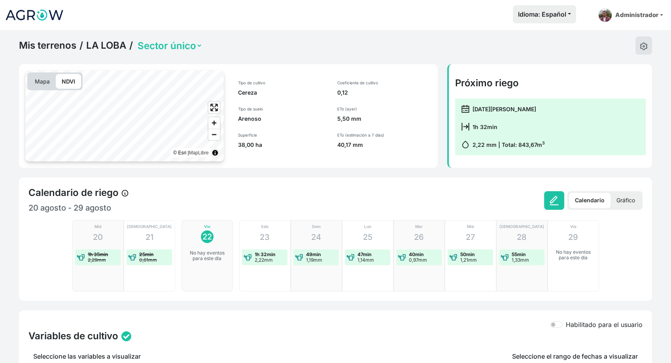
click at [630, 198] on p "Gráfico" at bounding box center [626, 200] width 30 height 15
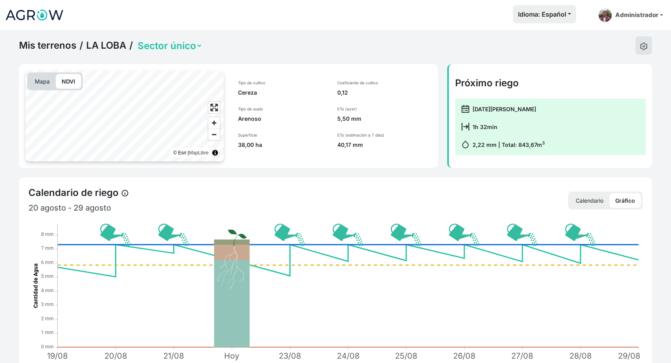
click at [594, 199] on p "Calendario" at bounding box center [590, 200] width 40 height 15
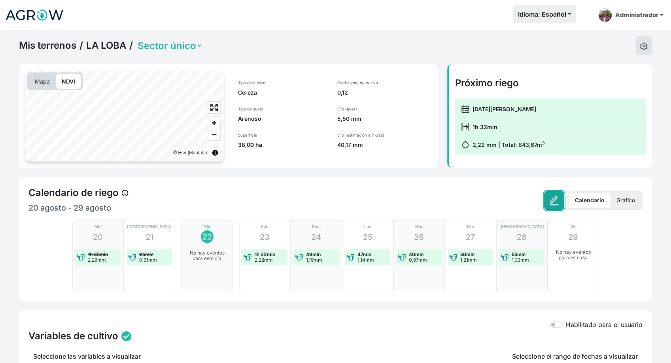
click at [556, 197] on img at bounding box center [555, 200] width 10 height 10
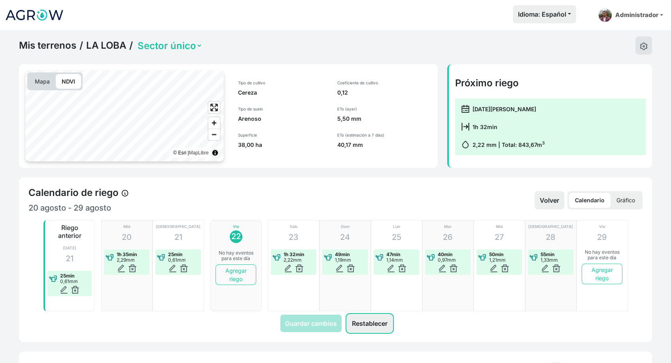
click at [366, 323] on button "Restablecer" at bounding box center [370, 323] width 46 height 18
click at [618, 193] on p "Gráfico" at bounding box center [626, 200] width 30 height 15
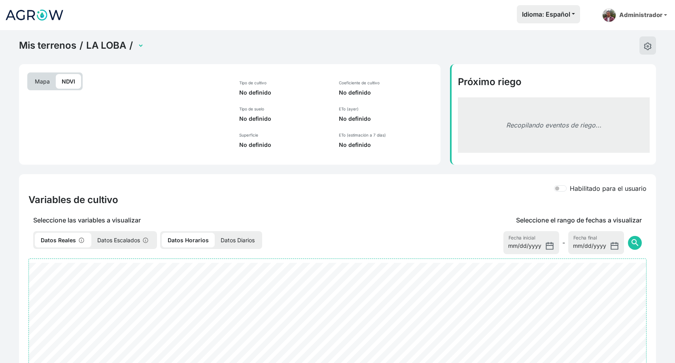
select select "2598"
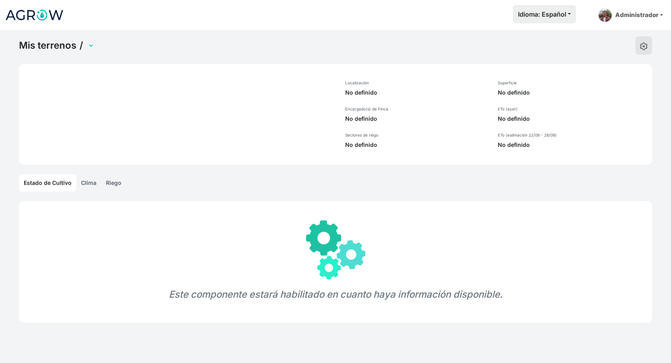
select select "899"
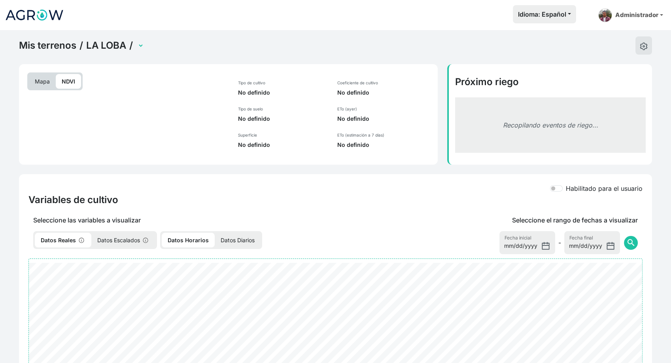
select select "2598"
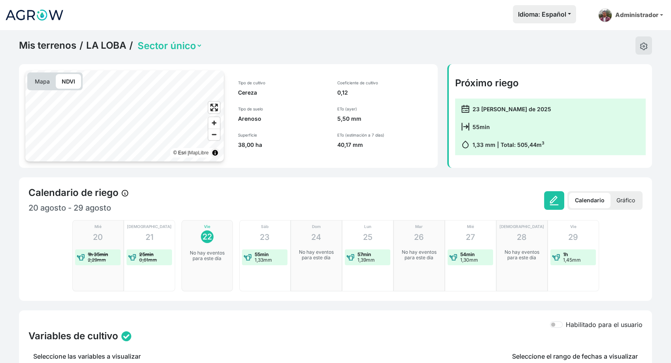
click at [618, 199] on p "Gráfico" at bounding box center [626, 200] width 30 height 15
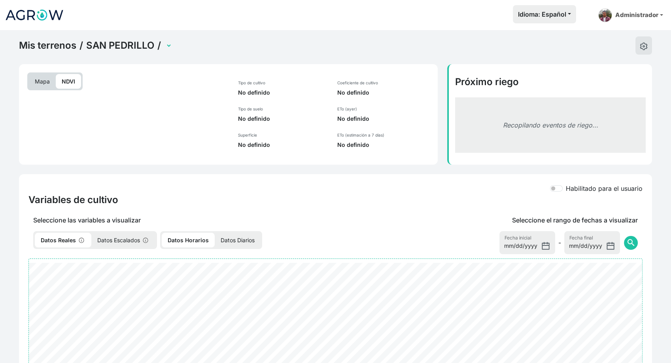
select select "2175"
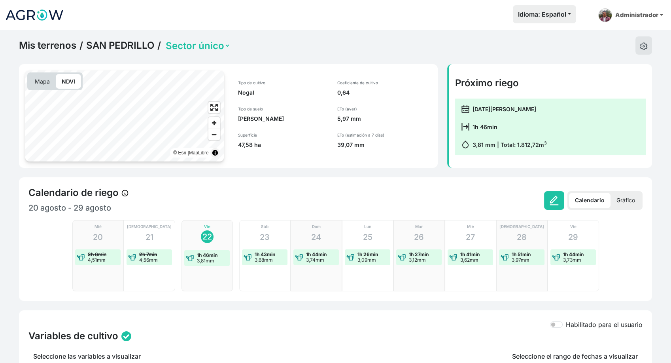
click at [633, 207] on p "Gráfico" at bounding box center [626, 200] width 30 height 15
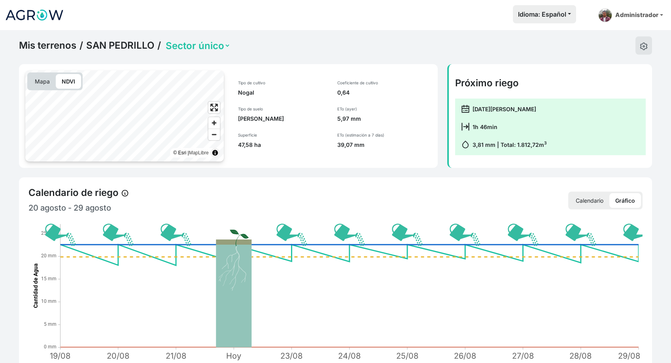
click at [606, 199] on p "Calendario" at bounding box center [590, 200] width 40 height 15
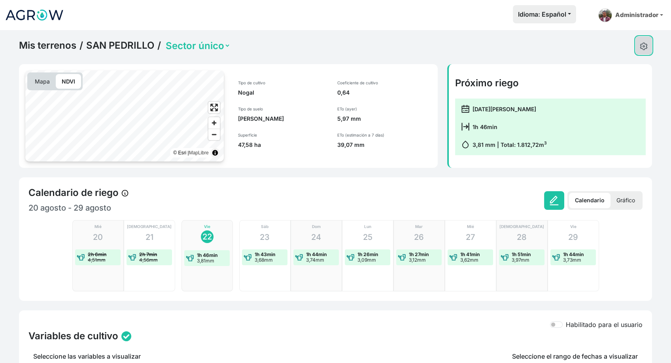
click at [644, 40] on button at bounding box center [644, 45] width 17 height 18
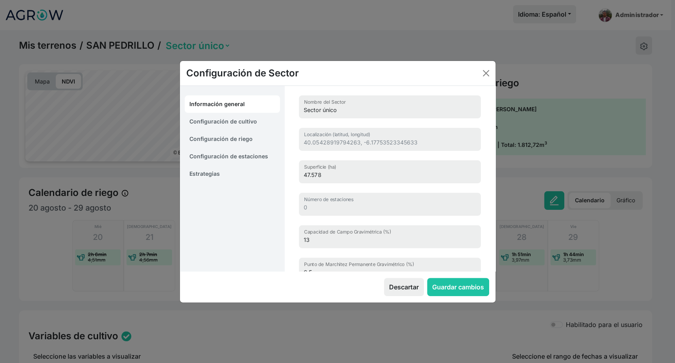
click at [250, 121] on link "Configuración de cultivo" at bounding box center [233, 121] width 96 height 17
select select "16226"
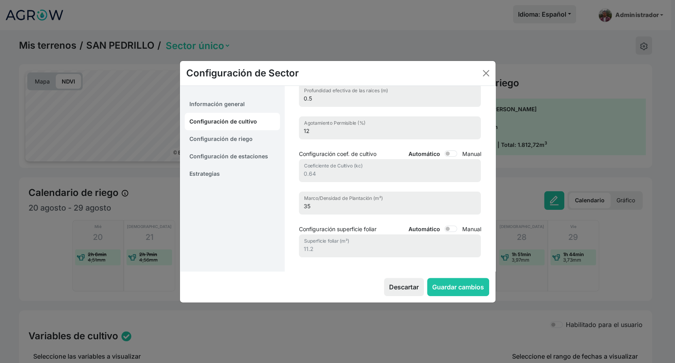
scroll to position [88, 0]
click at [206, 176] on link "Estrategias" at bounding box center [233, 173] width 96 height 17
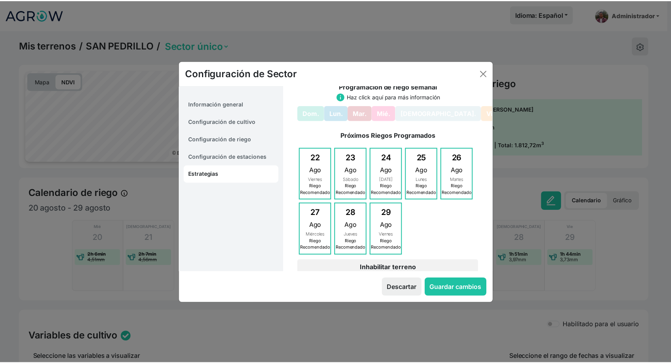
scroll to position [0, 0]
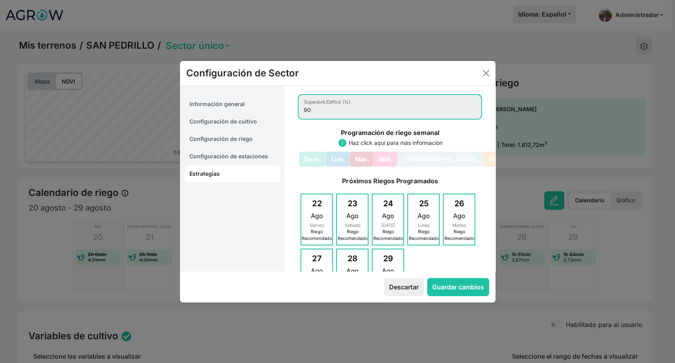
click at [312, 112] on input "90" at bounding box center [390, 106] width 182 height 23
type input "9"
type input "85"
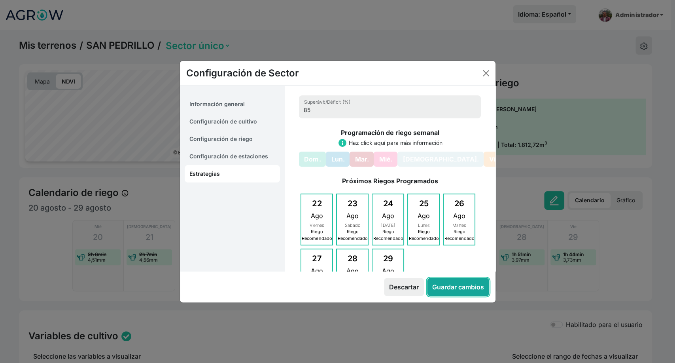
click at [465, 286] on button "Guardar cambios" at bounding box center [458, 287] width 62 height 18
select select "10"
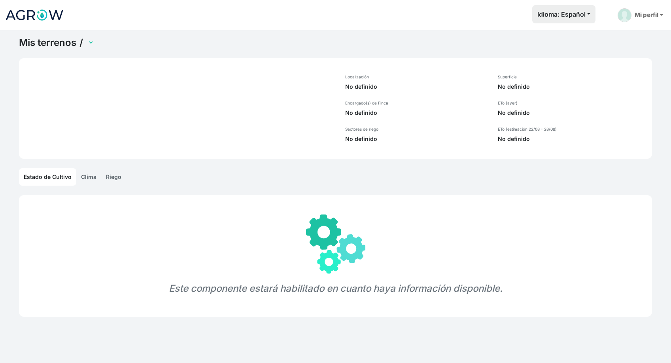
select select "906"
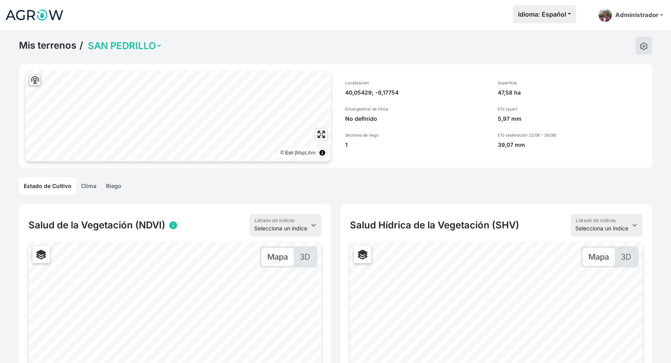
click at [83, 184] on link "Clima" at bounding box center [88, 185] width 25 height 17
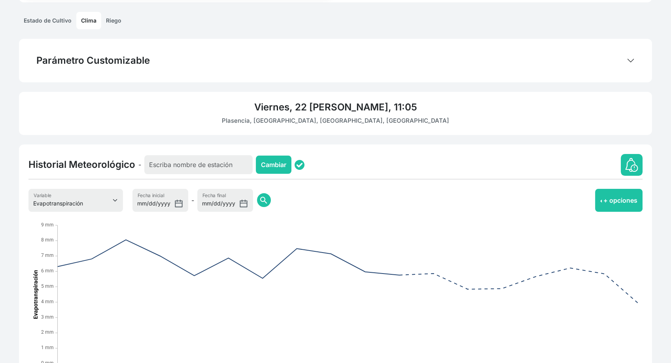
scroll to position [226, 0]
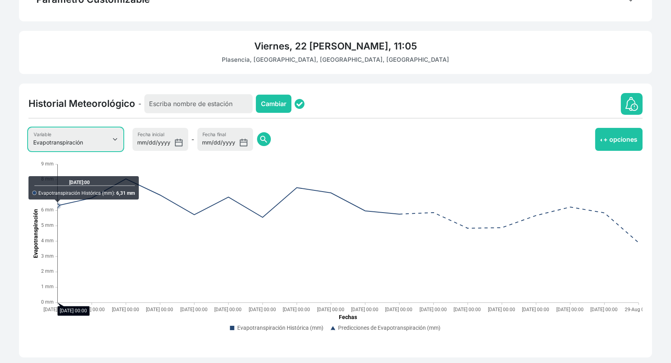
drag, startPoint x: 106, startPoint y: 134, endPoint x: 106, endPoint y: 148, distance: 14.2
click at [106, 134] on select "Evapotranspiración Temperatura Humedad Relativa Velocidad del viento Precipitac…" at bounding box center [75, 139] width 95 height 23
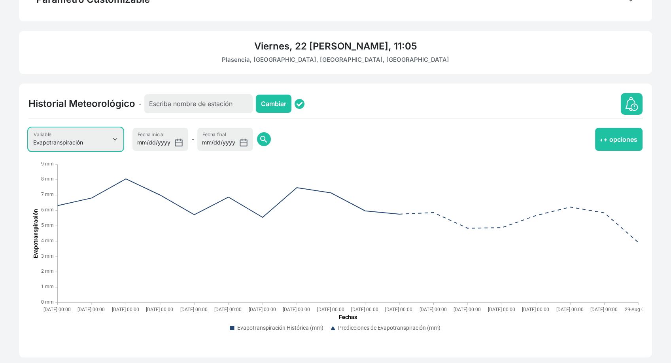
select select "5"
click at [28, 128] on select "Evapotranspiración Temperatura Humedad Relativa Velocidad del viento Precipitac…" at bounding box center [75, 139] width 95 height 23
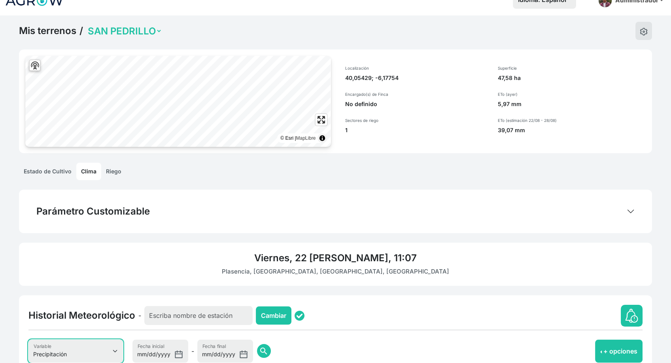
scroll to position [6, 0]
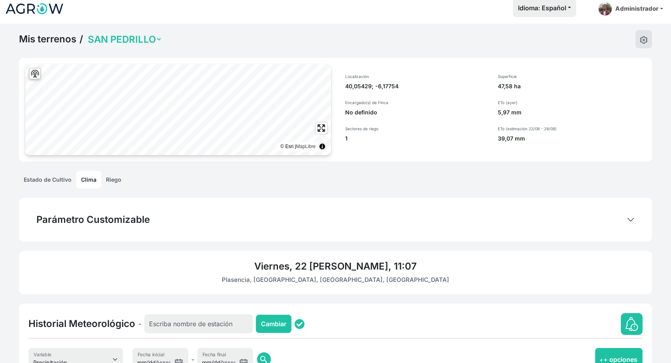
click at [52, 176] on link "Estado de Cultivo" at bounding box center [47, 179] width 57 height 17
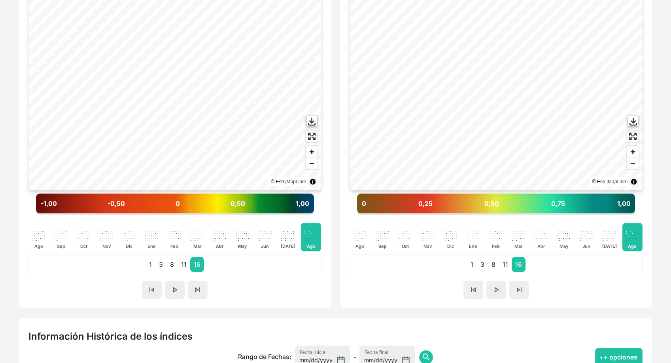
scroll to position [226, 0]
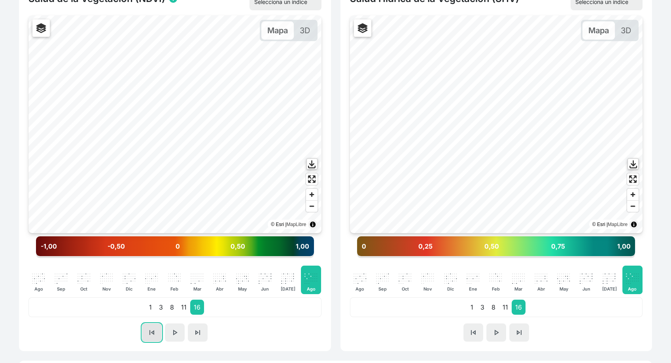
click at [154, 337] on button "skip_previous" at bounding box center [152, 332] width 20 height 18
click at [198, 328] on span "skip_next" at bounding box center [197, 332] width 9 height 9
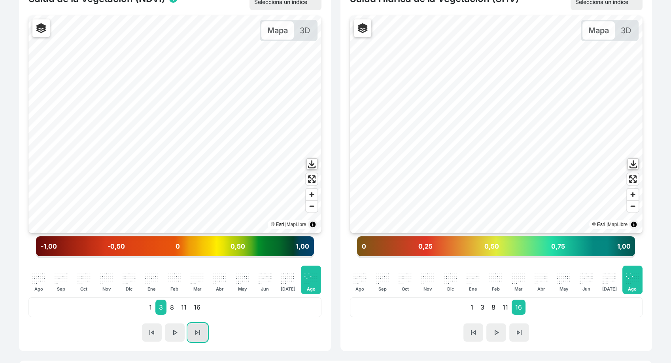
click at [198, 328] on span "skip_next" at bounding box center [197, 332] width 9 height 9
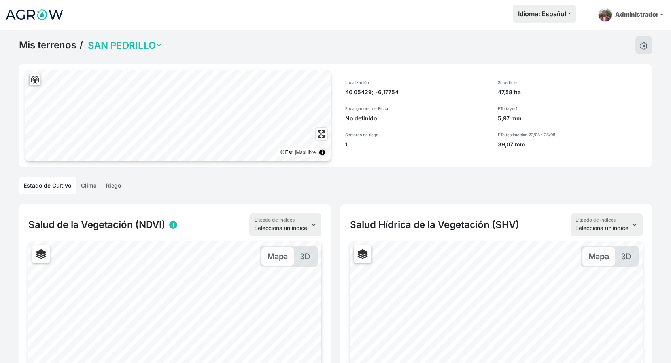
scroll to position [0, 0]
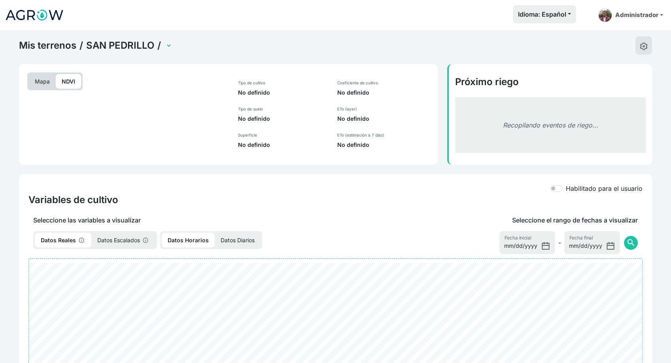
select select "2175"
select select "2176"
